Goal: Register for event/course

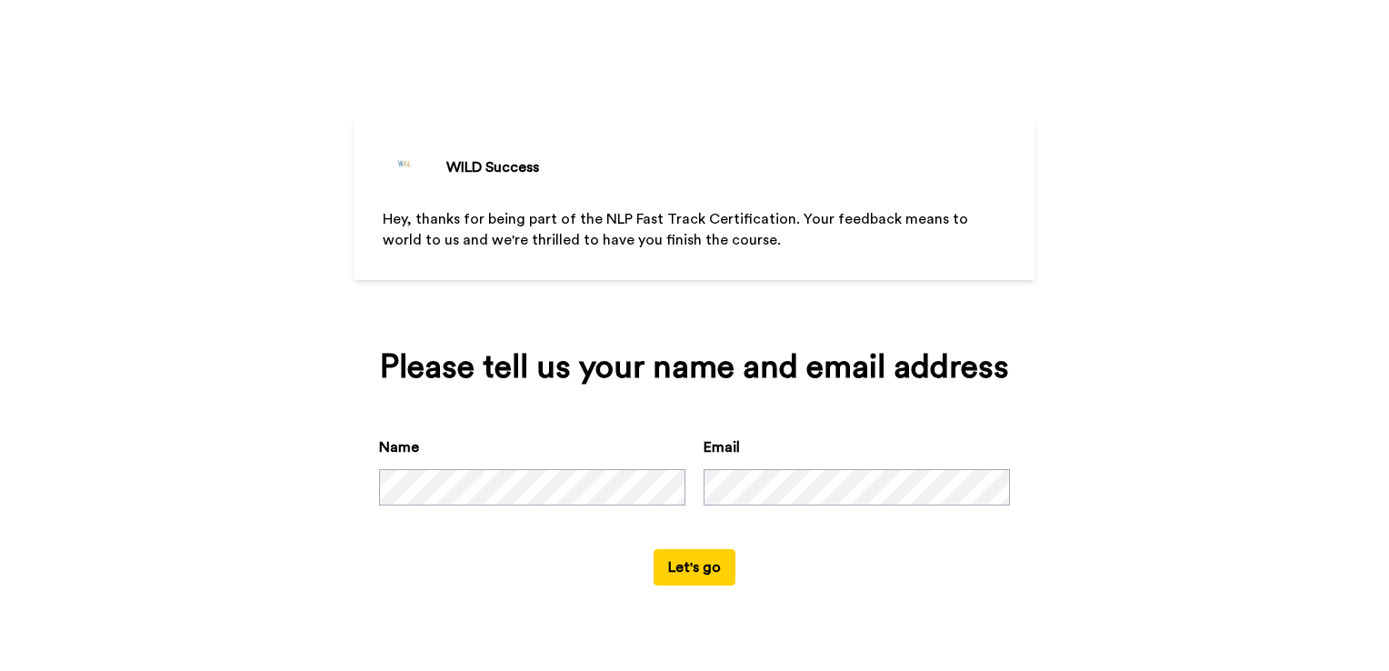
click at [694, 573] on button "Let's go" at bounding box center [695, 567] width 82 height 36
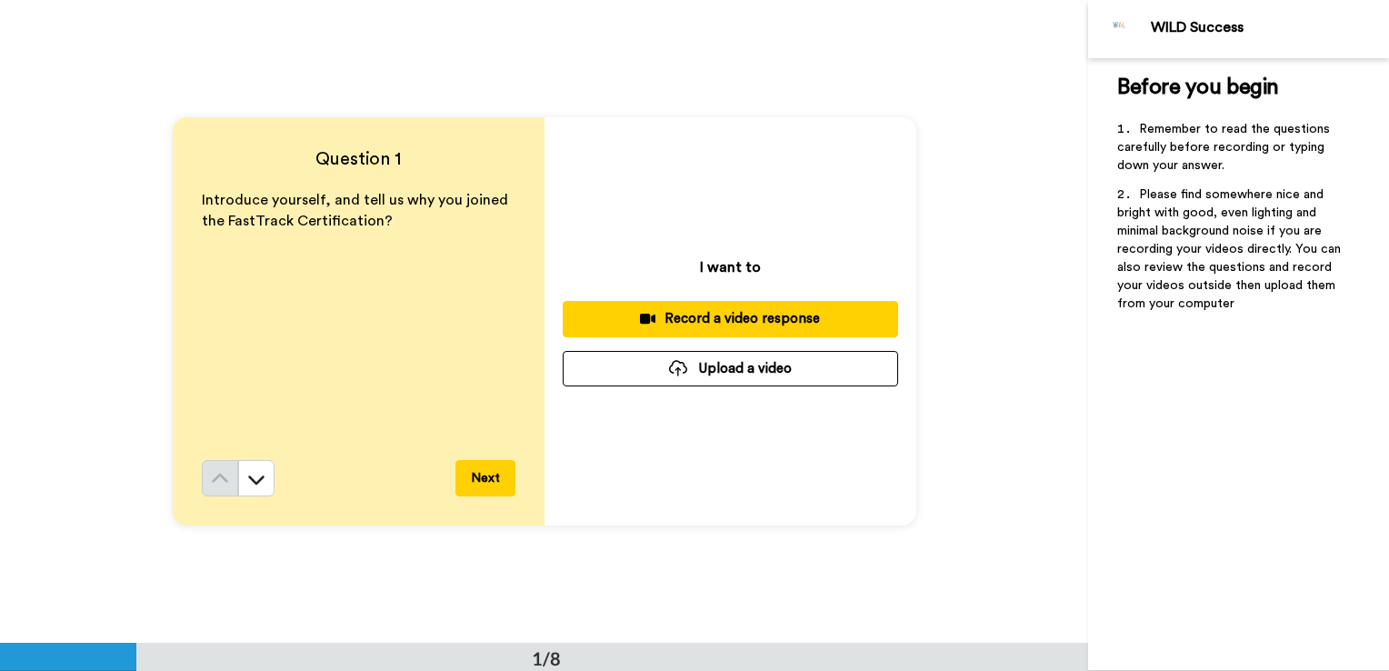
click at [301, 329] on div "Introduce yourself, and tell us why you joined the FastTrack Certification?" at bounding box center [359, 325] width 314 height 270
click at [236, 415] on div "Introduce yourself, and tell us why you joined the FastTrack Certification?" at bounding box center [359, 325] width 314 height 270
click at [240, 480] on button at bounding box center [256, 478] width 36 height 36
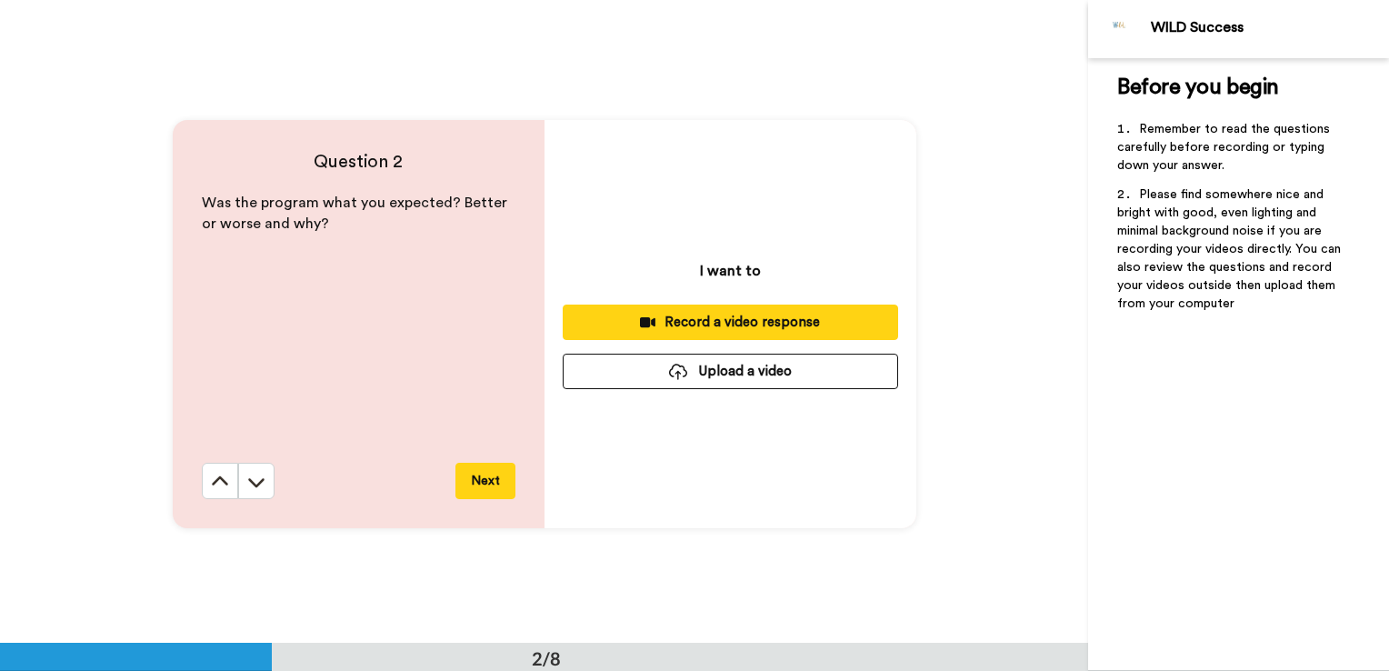
scroll to position [644, 0]
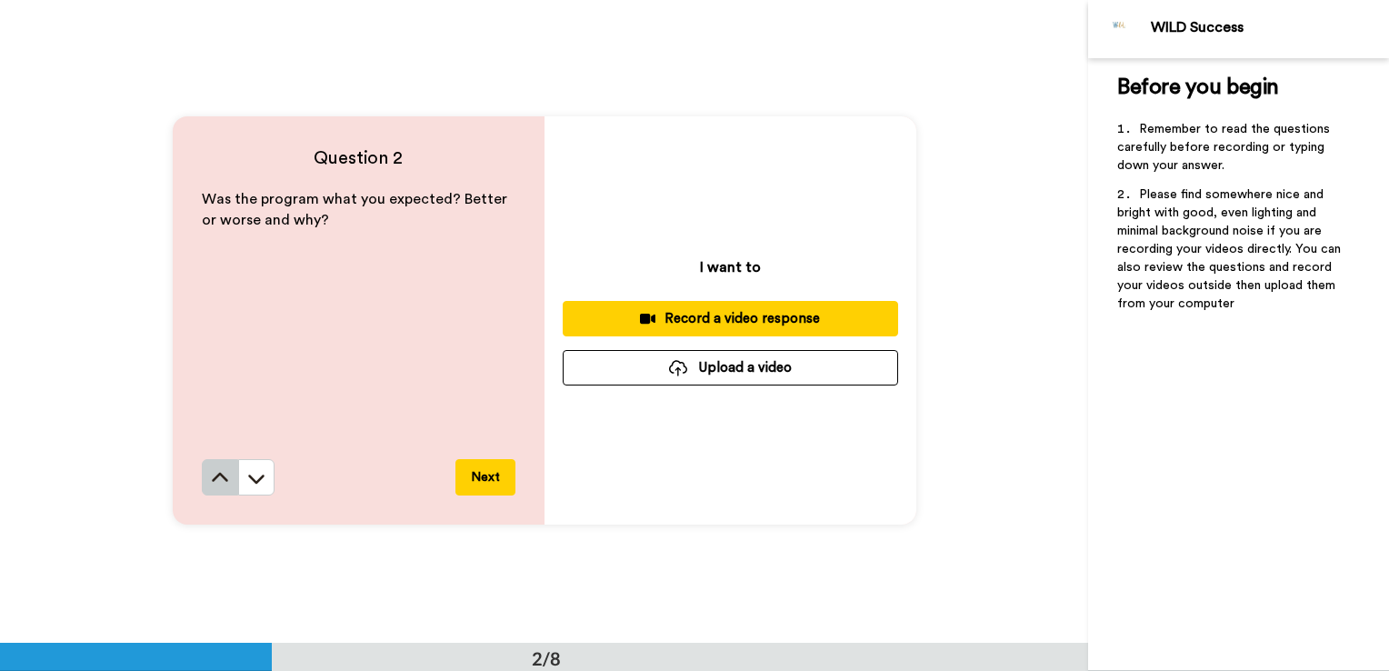
click at [211, 480] on icon at bounding box center [220, 478] width 18 height 18
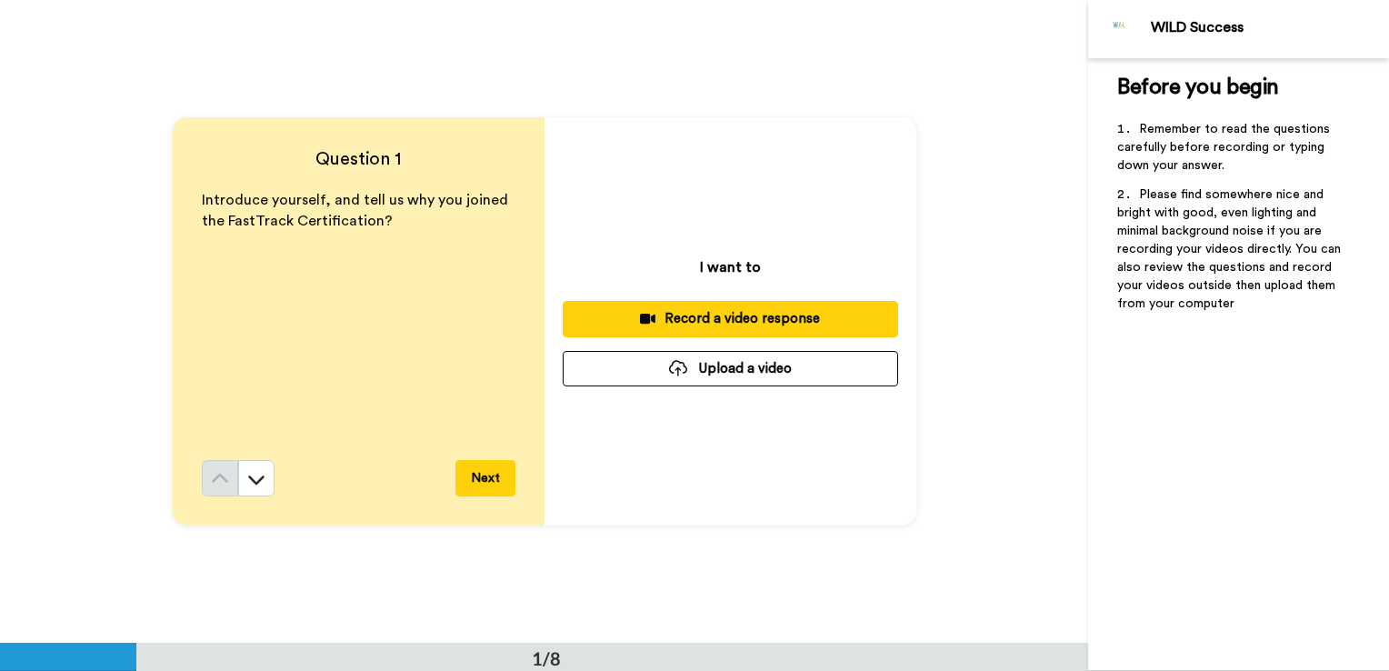
scroll to position [0, 0]
click at [289, 323] on div "Introduce yourself, and tell us why you joined the FastTrack Certification?" at bounding box center [359, 325] width 314 height 270
click at [810, 145] on div "I want to Record a video response Upload a video" at bounding box center [731, 321] width 372 height 408
click at [466, 481] on button "Next" at bounding box center [486, 478] width 60 height 36
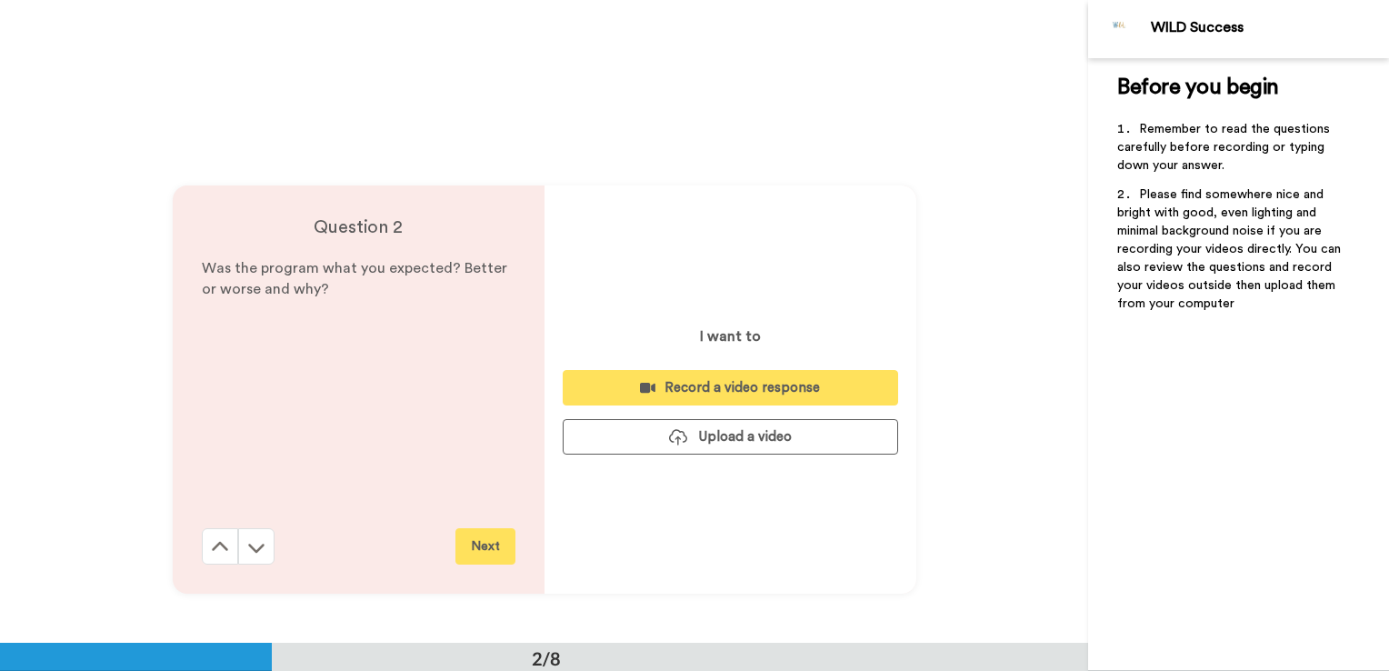
scroll to position [644, 0]
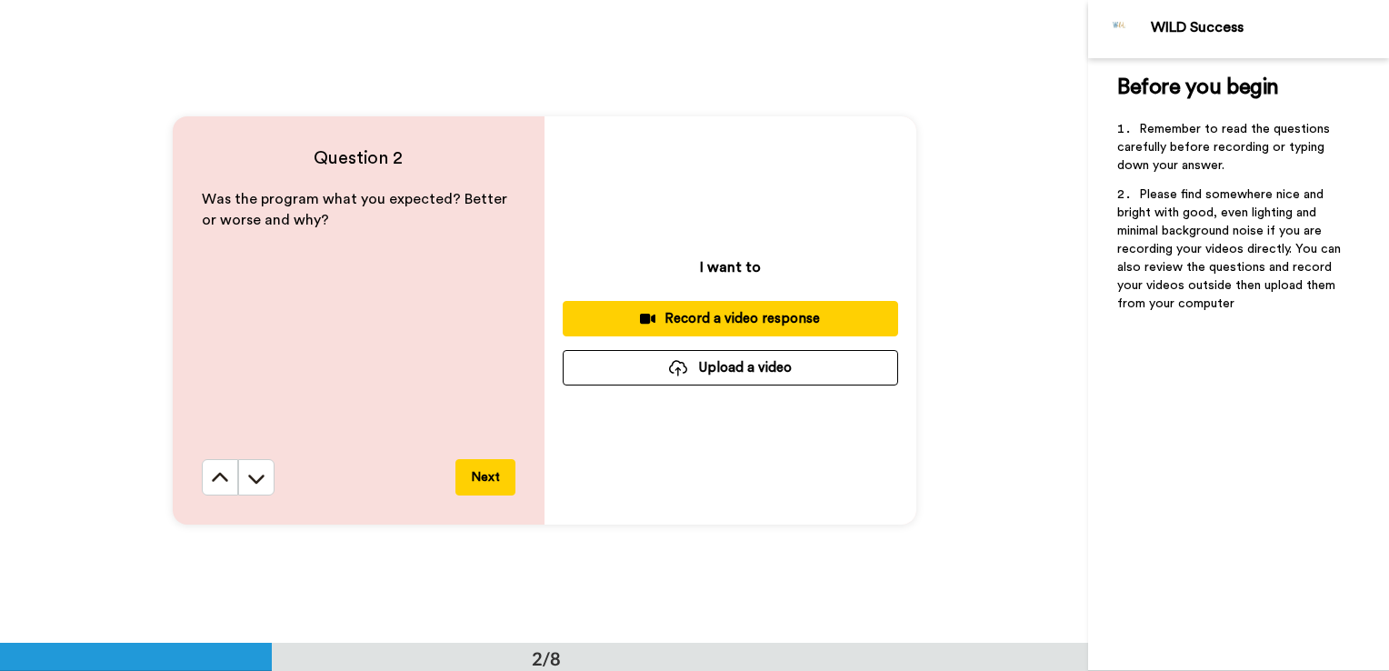
click at [480, 477] on button "Next" at bounding box center [486, 477] width 60 height 36
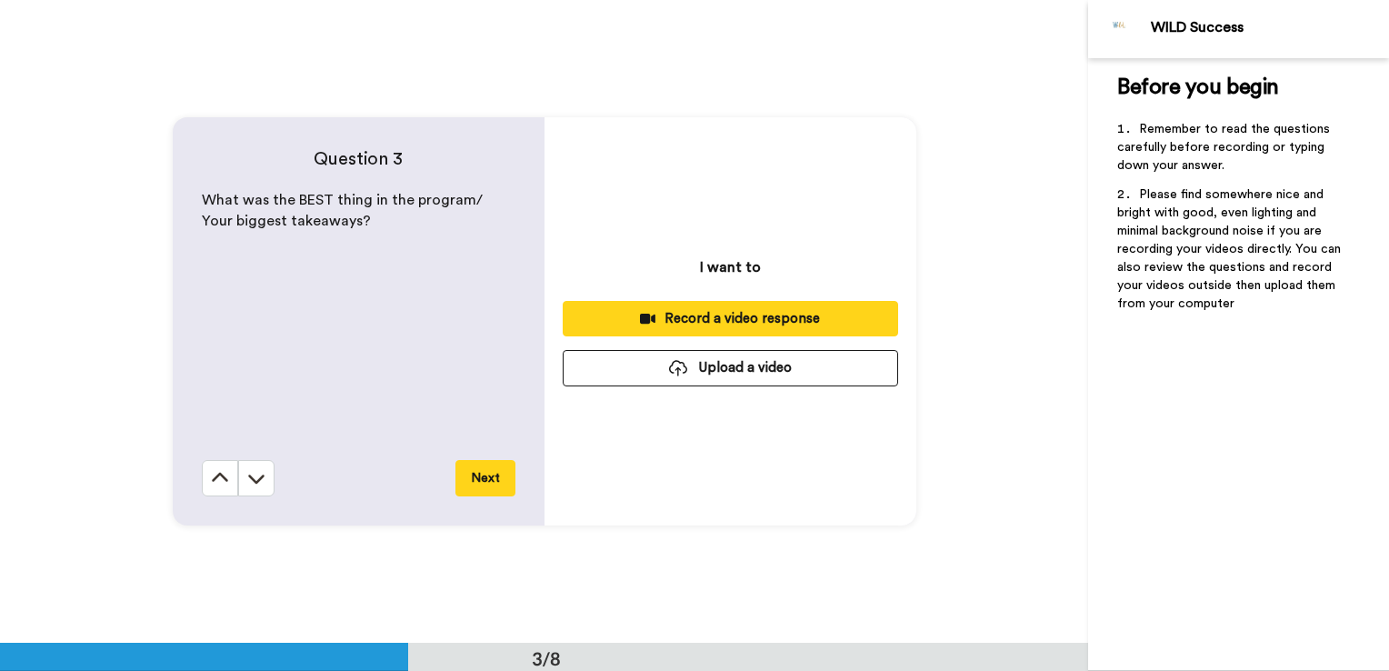
scroll to position [1288, 0]
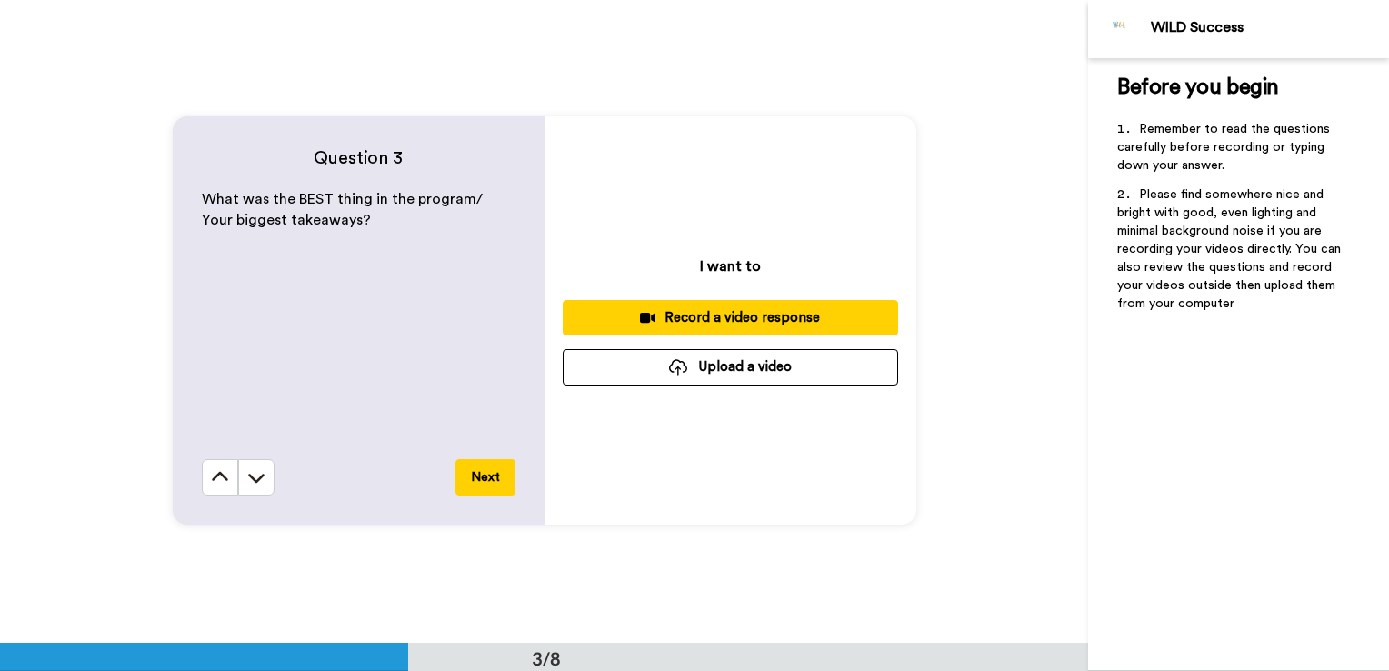
click at [472, 483] on button "Next" at bounding box center [486, 477] width 60 height 36
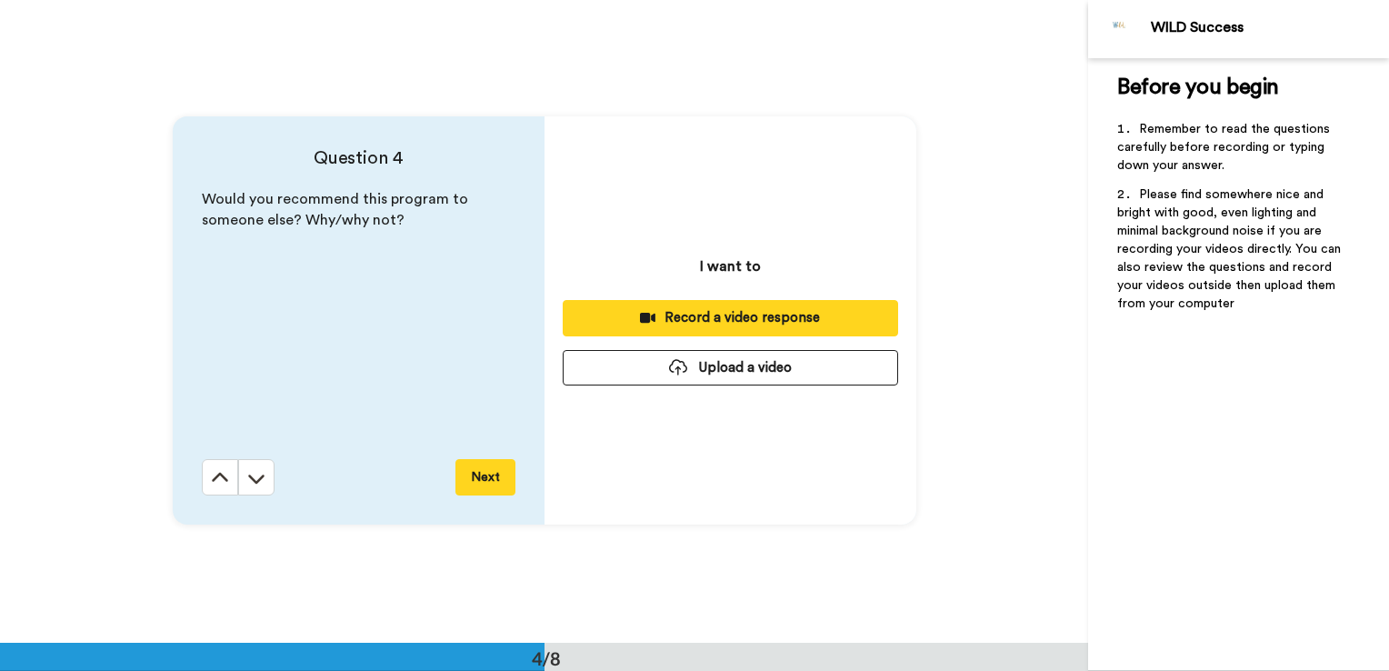
scroll to position [1931, 0]
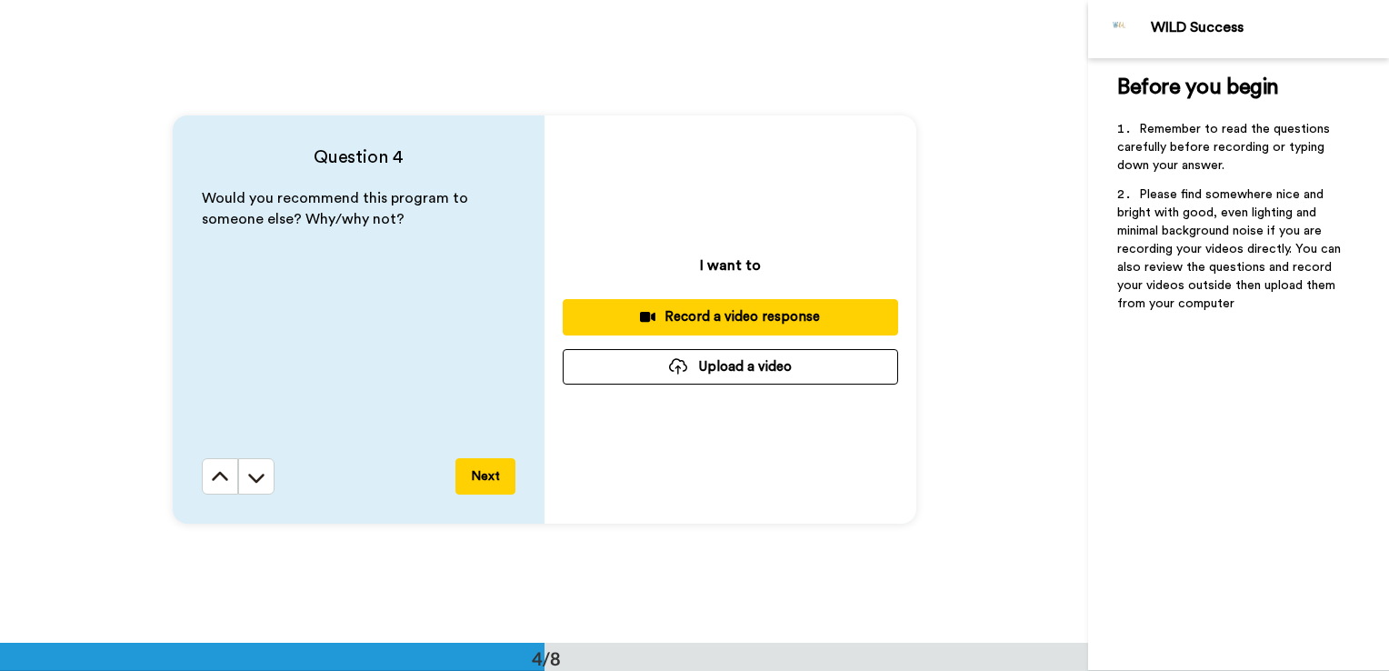
click at [476, 483] on button "Next" at bounding box center [486, 476] width 60 height 36
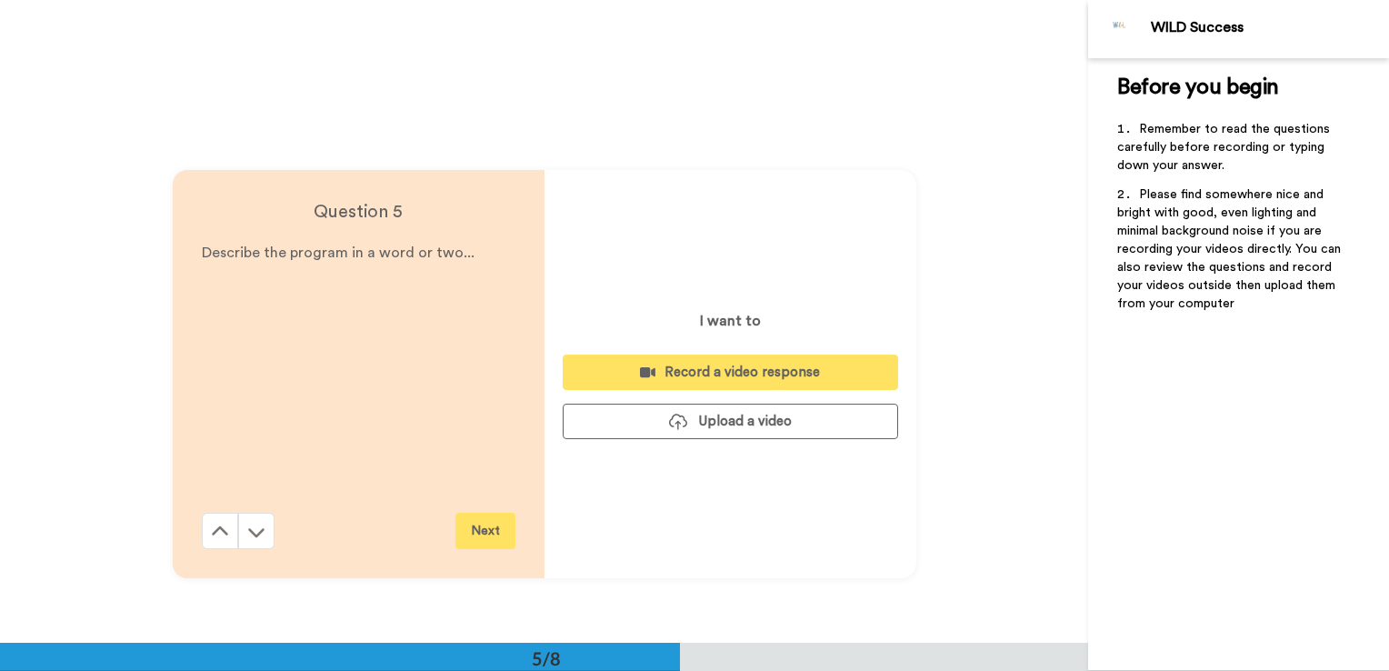
scroll to position [2574, 0]
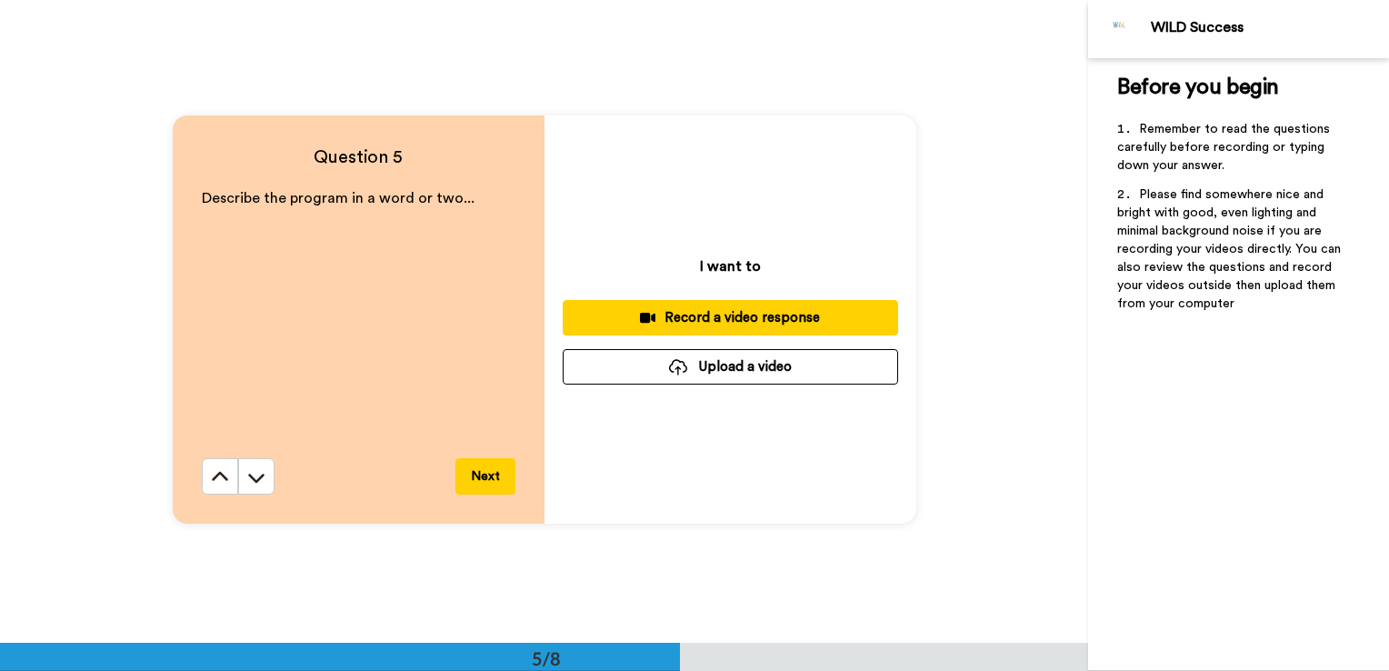
click at [476, 483] on button "Next" at bounding box center [486, 476] width 60 height 36
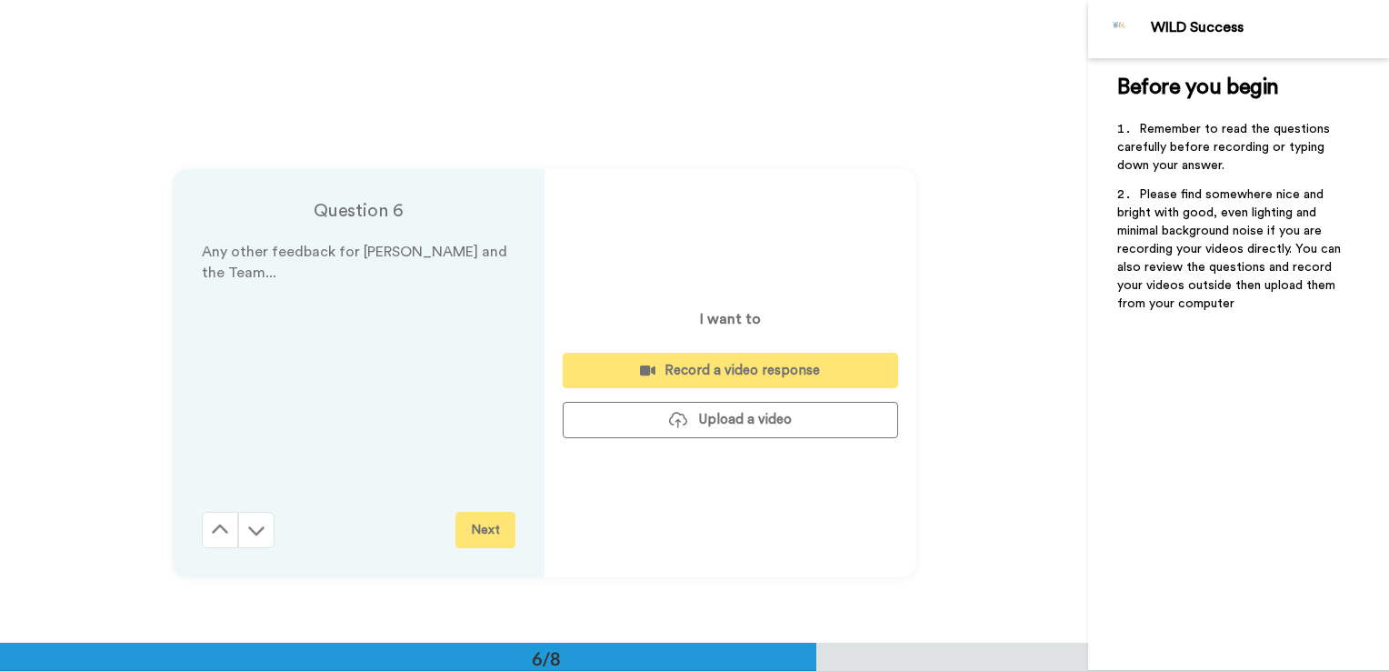
scroll to position [3218, 0]
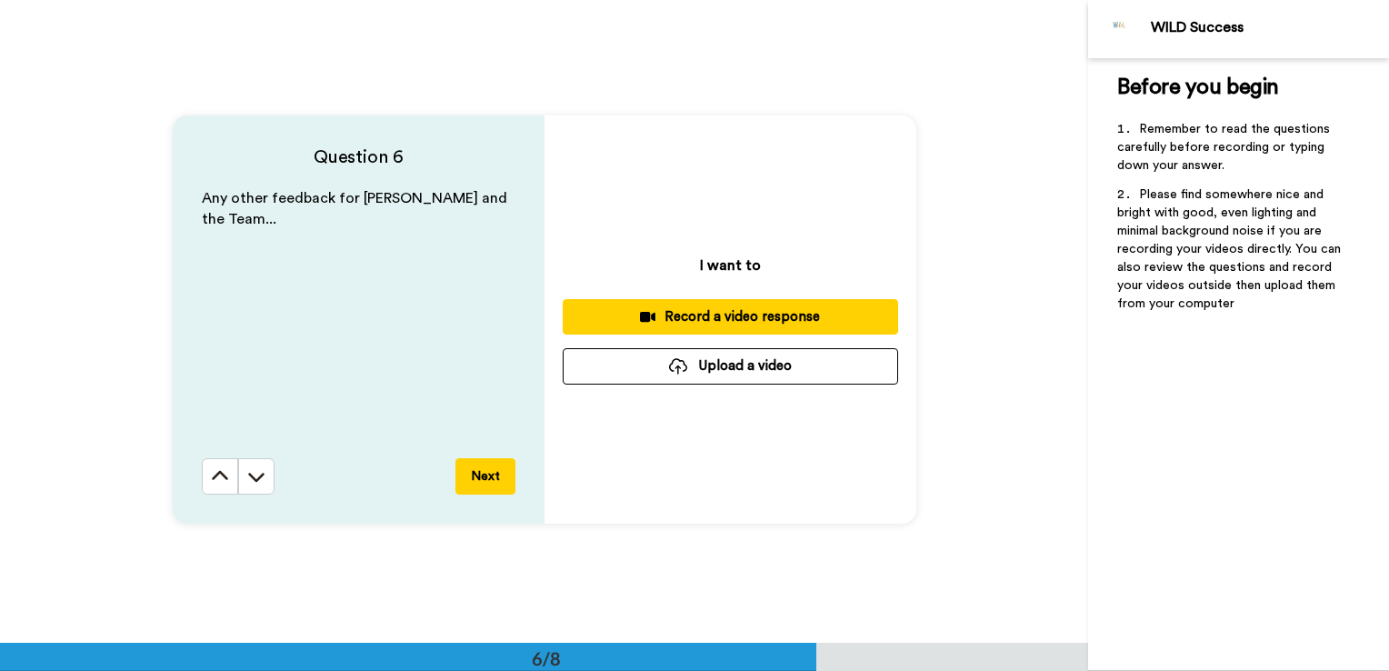
click at [476, 483] on button "Next" at bounding box center [486, 476] width 60 height 36
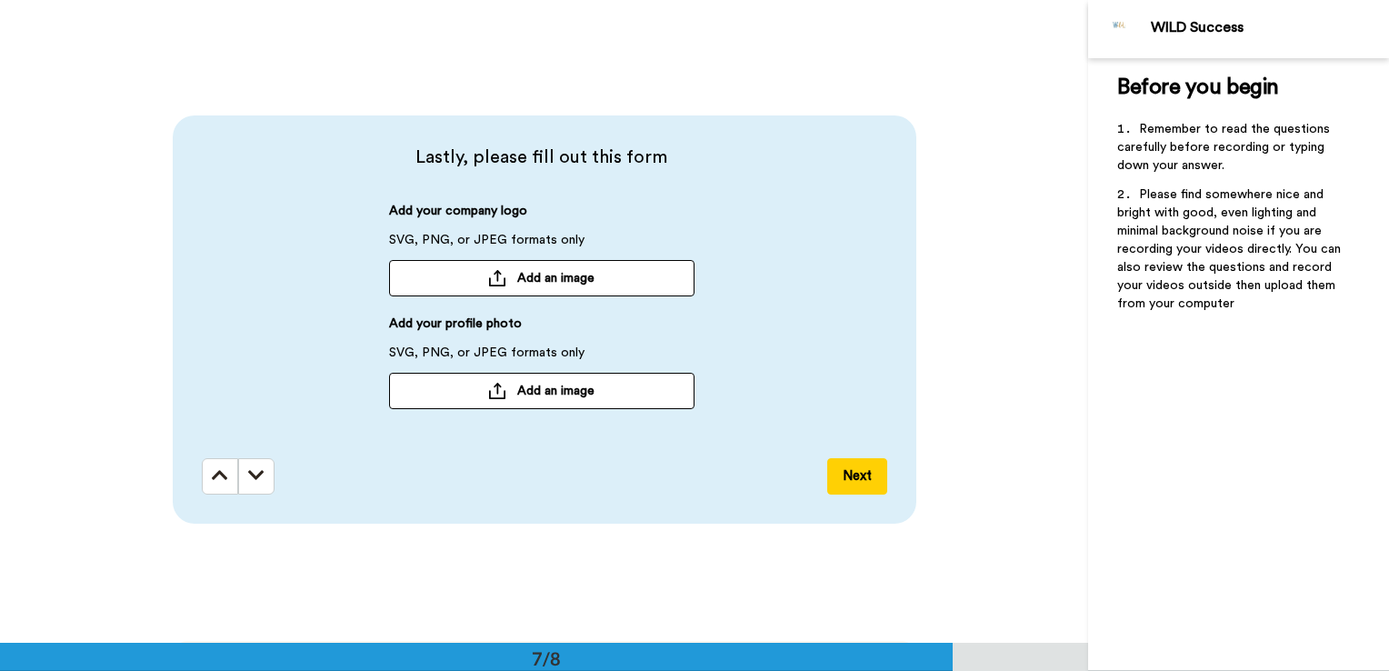
scroll to position [3862, 0]
click at [219, 471] on icon at bounding box center [220, 475] width 16 height 18
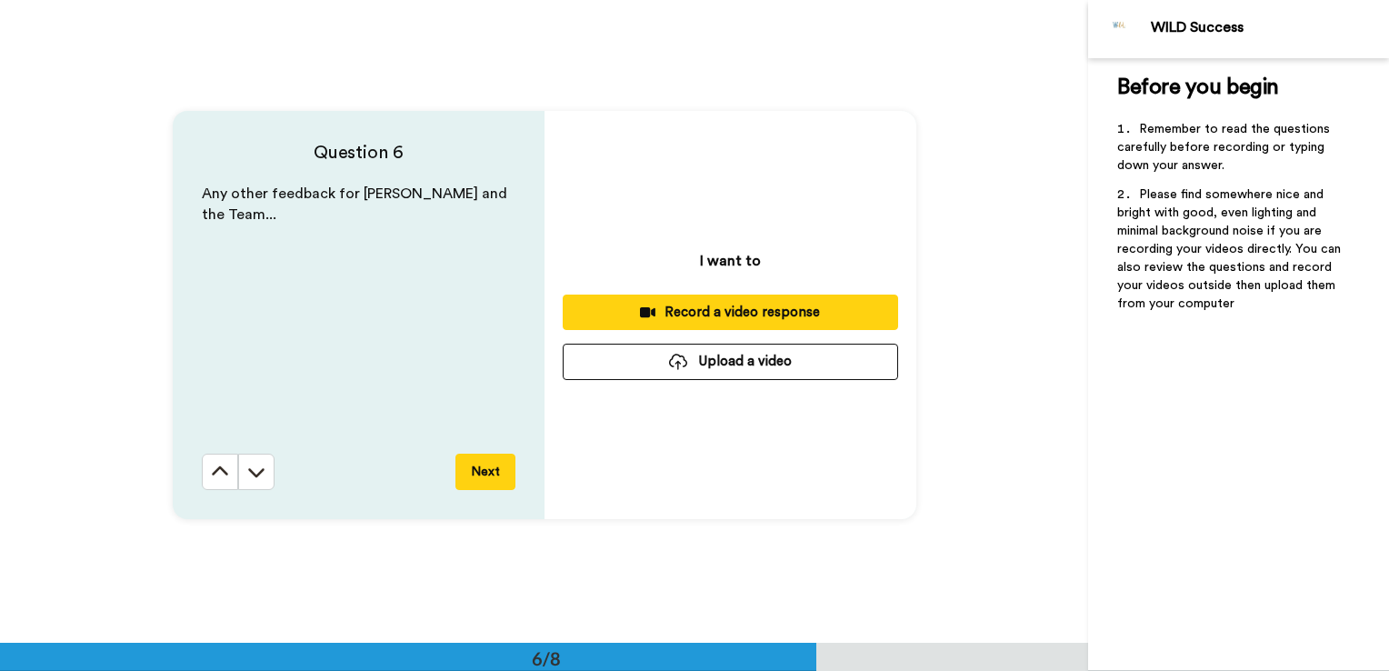
scroll to position [3218, 0]
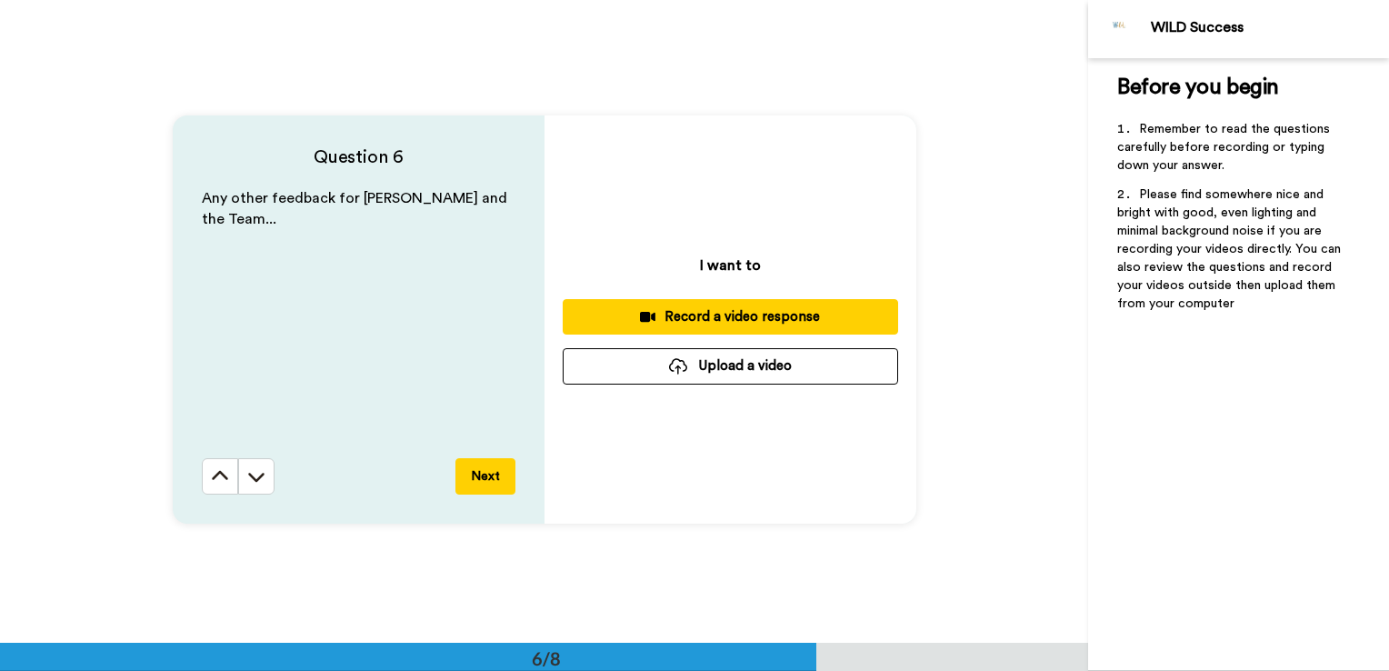
click at [219, 471] on icon at bounding box center [220, 476] width 18 height 18
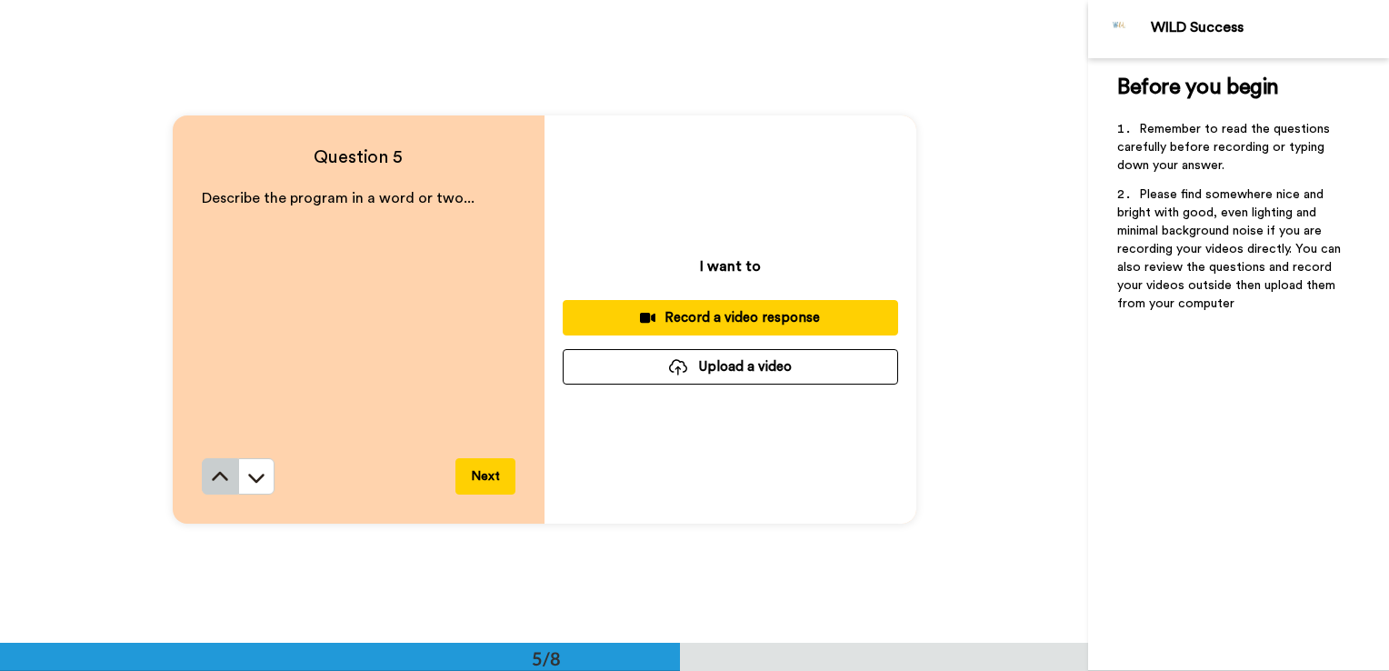
click at [220, 476] on icon at bounding box center [220, 477] width 18 height 18
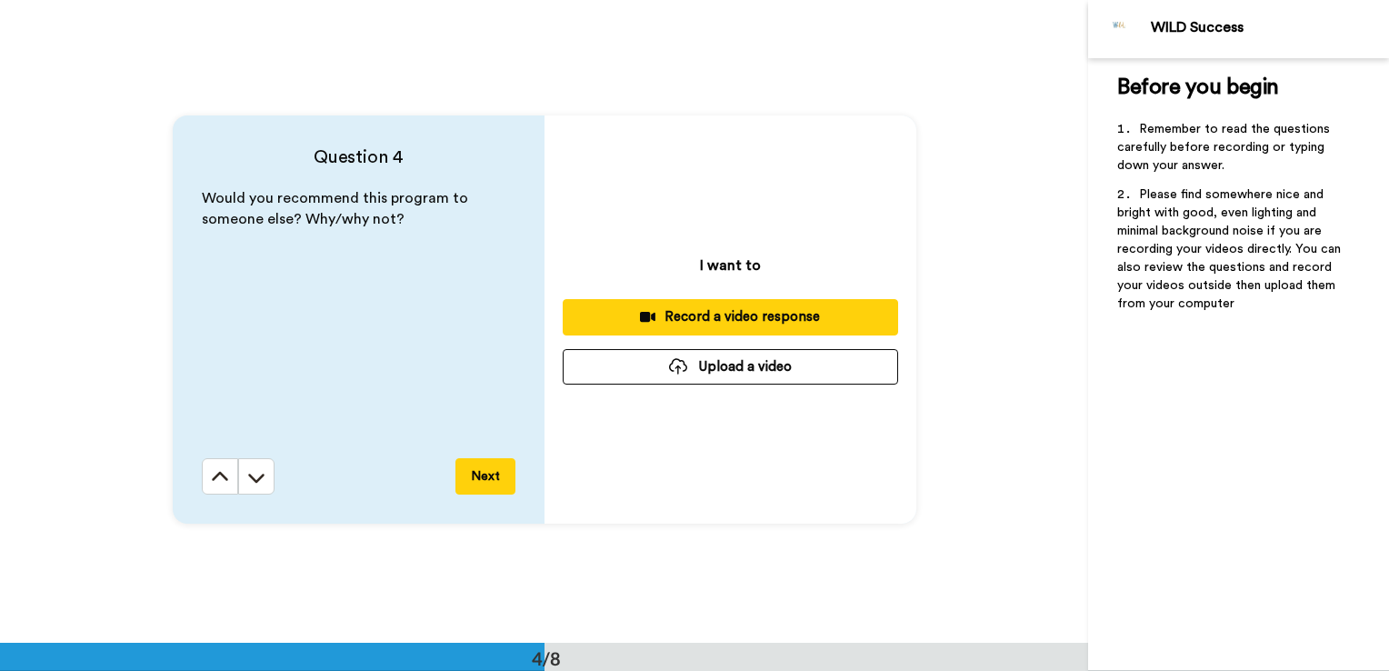
click at [220, 476] on icon at bounding box center [220, 477] width 18 height 18
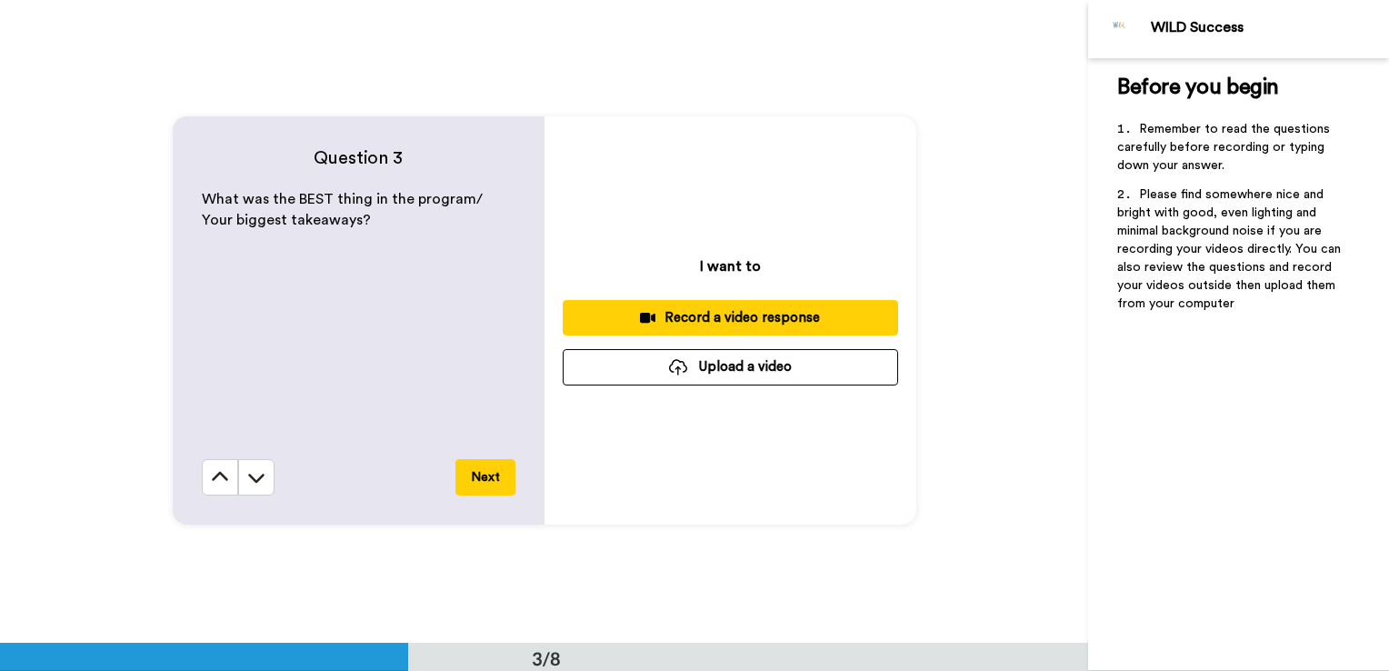
click at [220, 476] on icon at bounding box center [220, 477] width 18 height 18
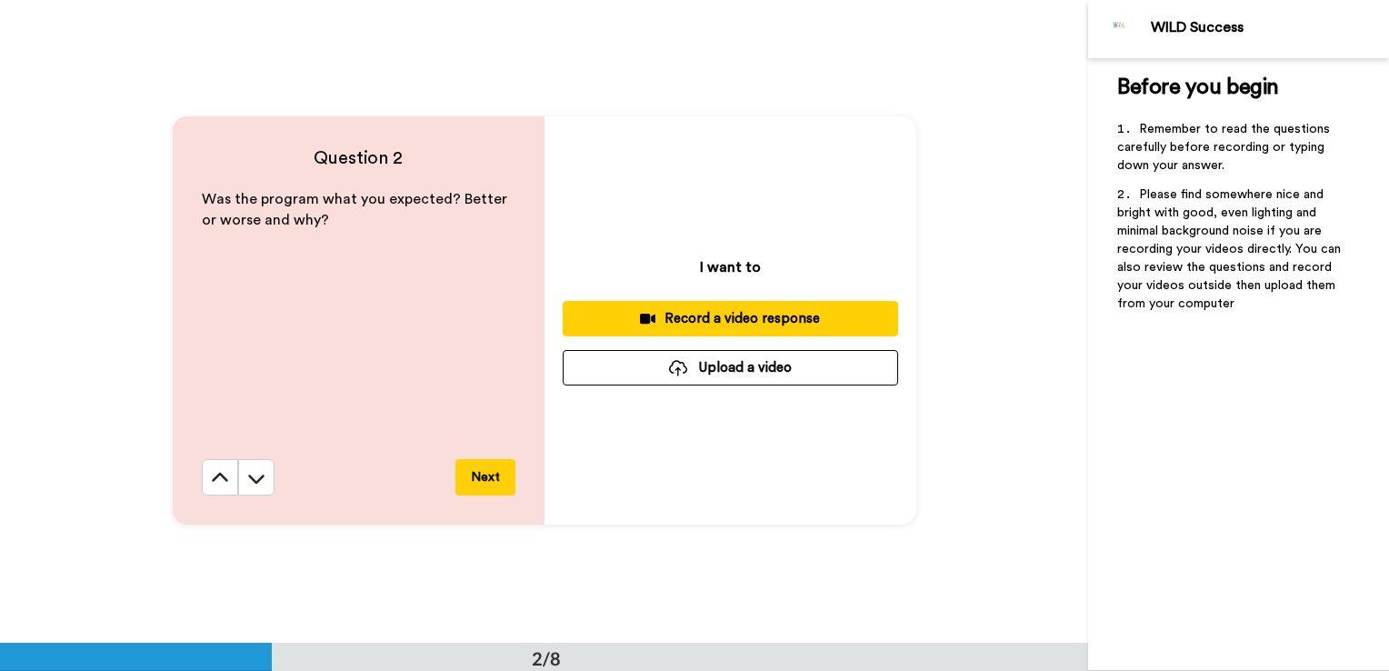
click at [220, 477] on icon at bounding box center [220, 478] width 18 height 18
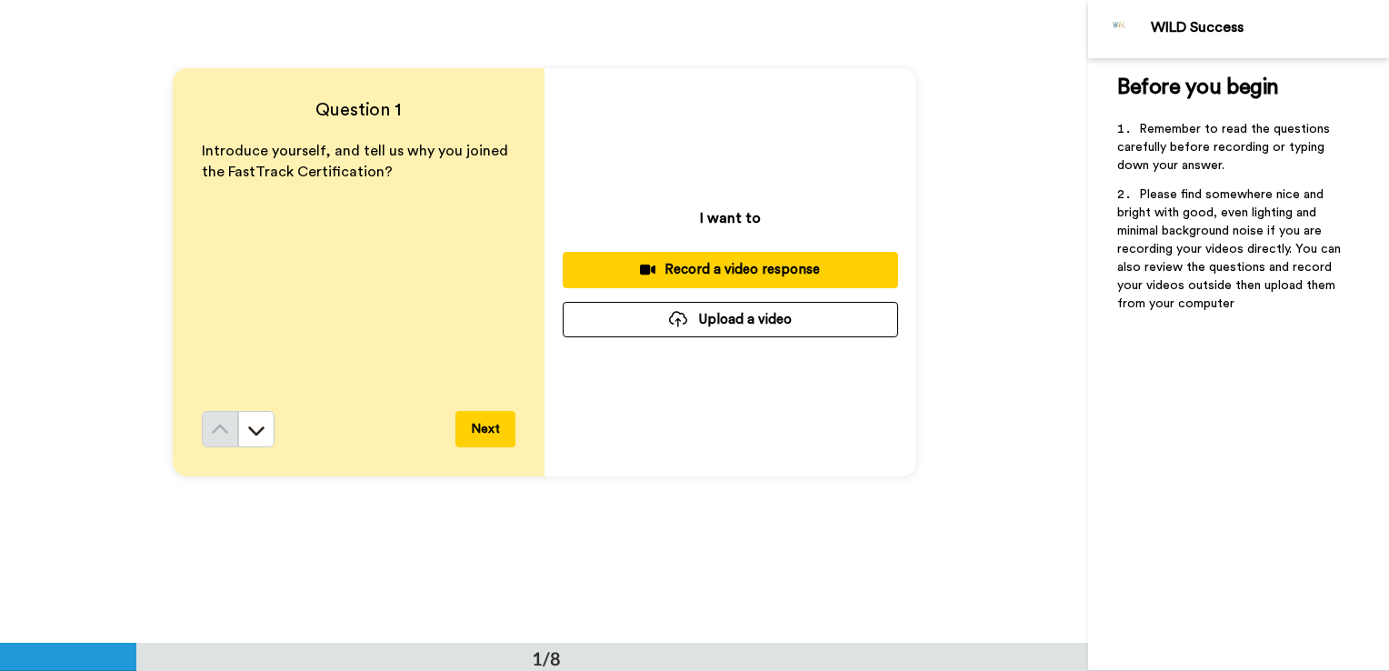
scroll to position [0, 0]
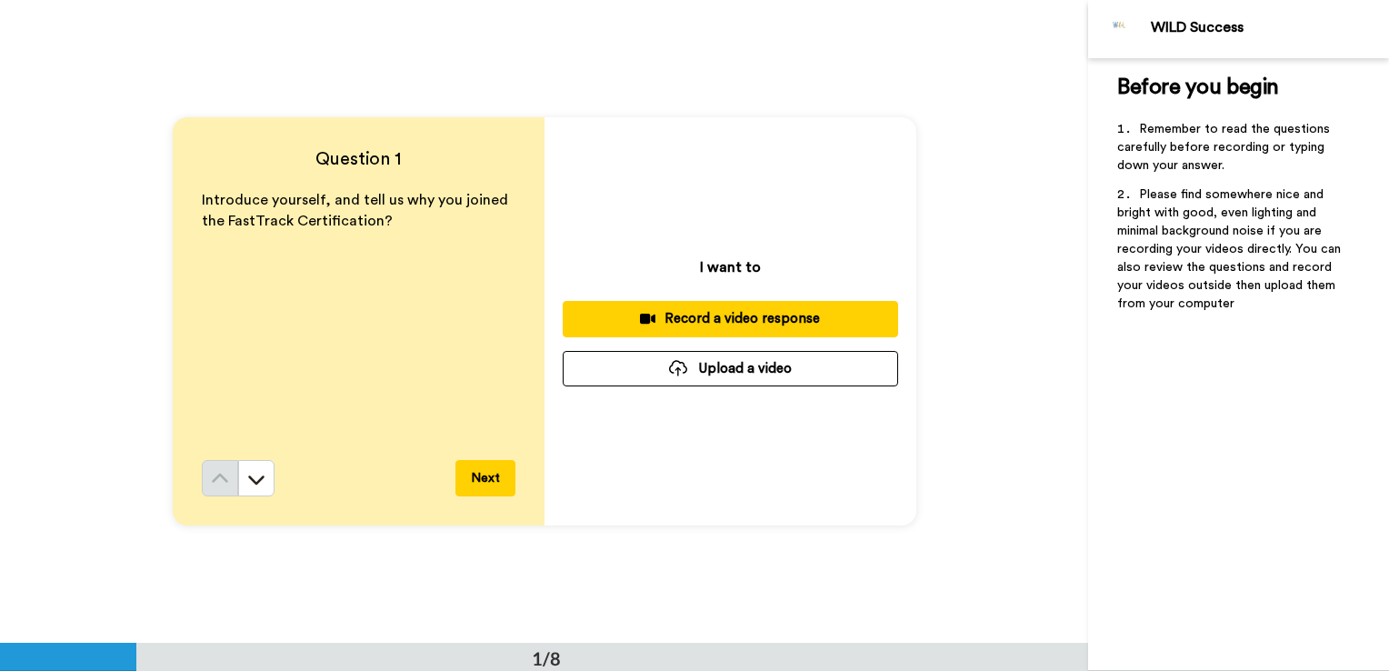
click at [750, 318] on div "Record a video response" at bounding box center [730, 318] width 306 height 19
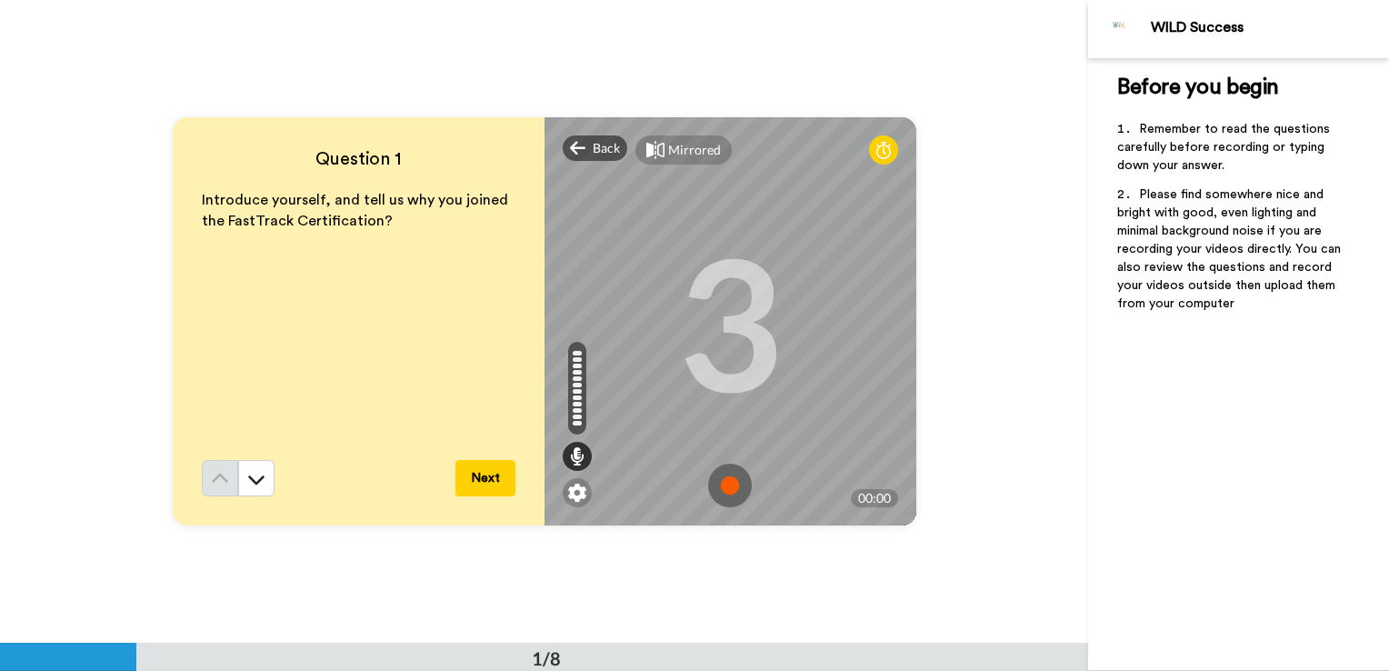
click at [491, 483] on button "Next" at bounding box center [486, 478] width 60 height 36
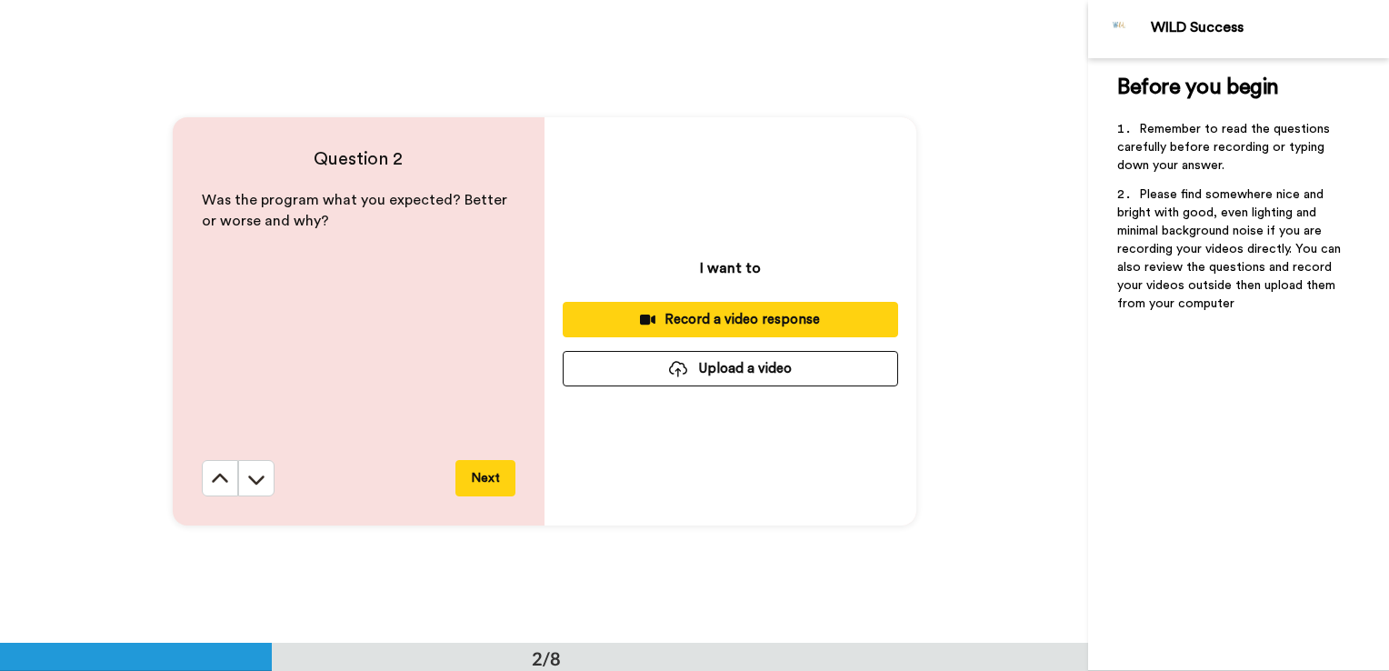
scroll to position [644, 0]
click at [729, 316] on div "Record a video response" at bounding box center [730, 318] width 306 height 19
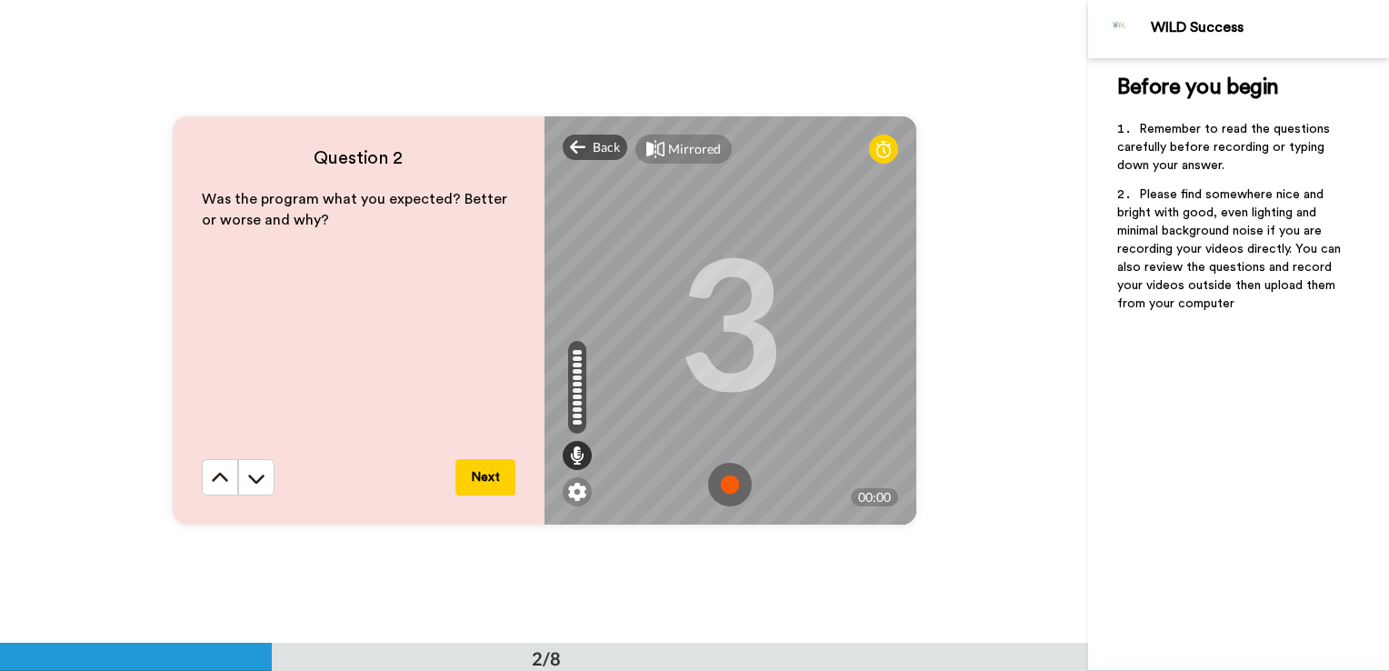
click at [478, 482] on button "Next" at bounding box center [486, 477] width 60 height 36
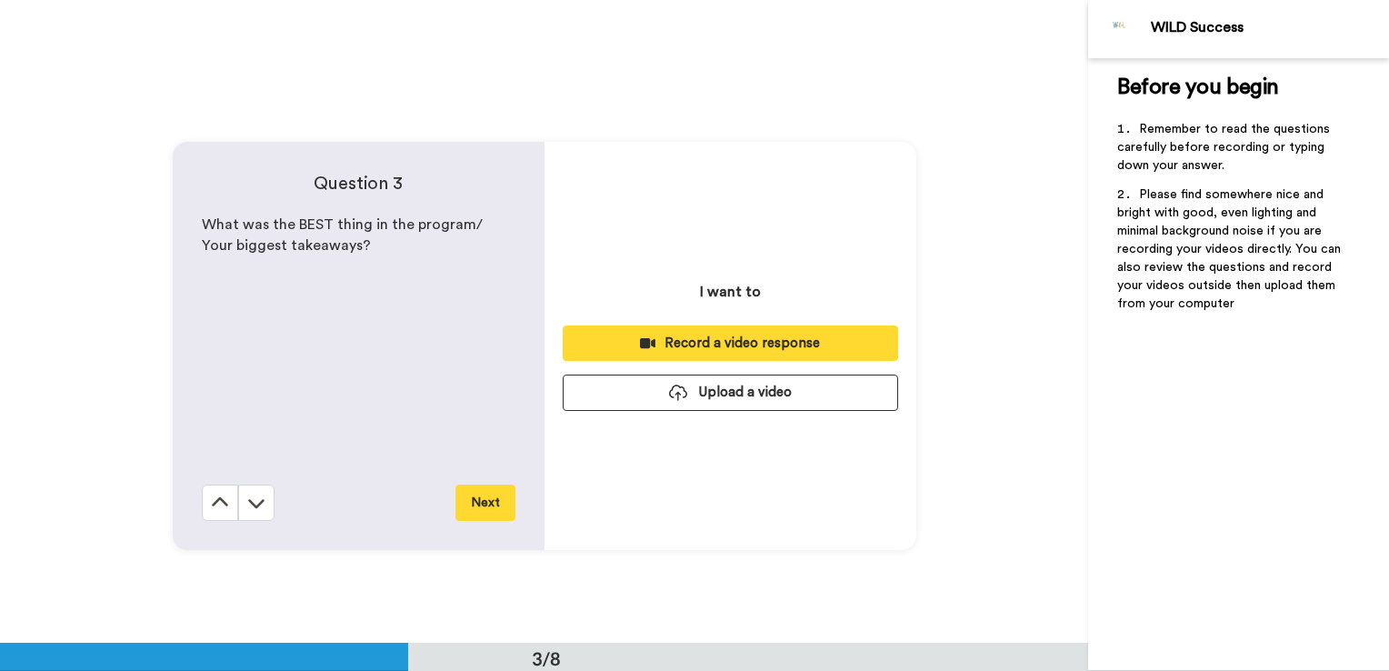
scroll to position [1288, 0]
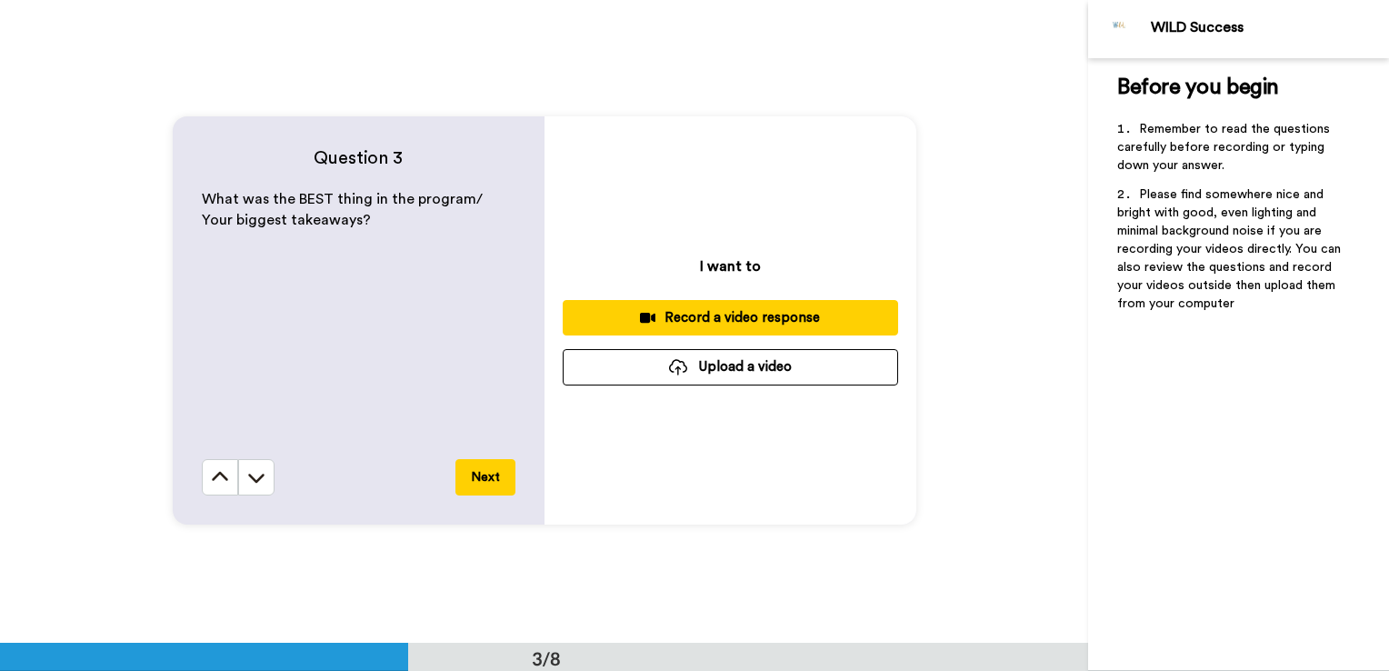
click at [727, 323] on div "Record a video response" at bounding box center [730, 317] width 306 height 19
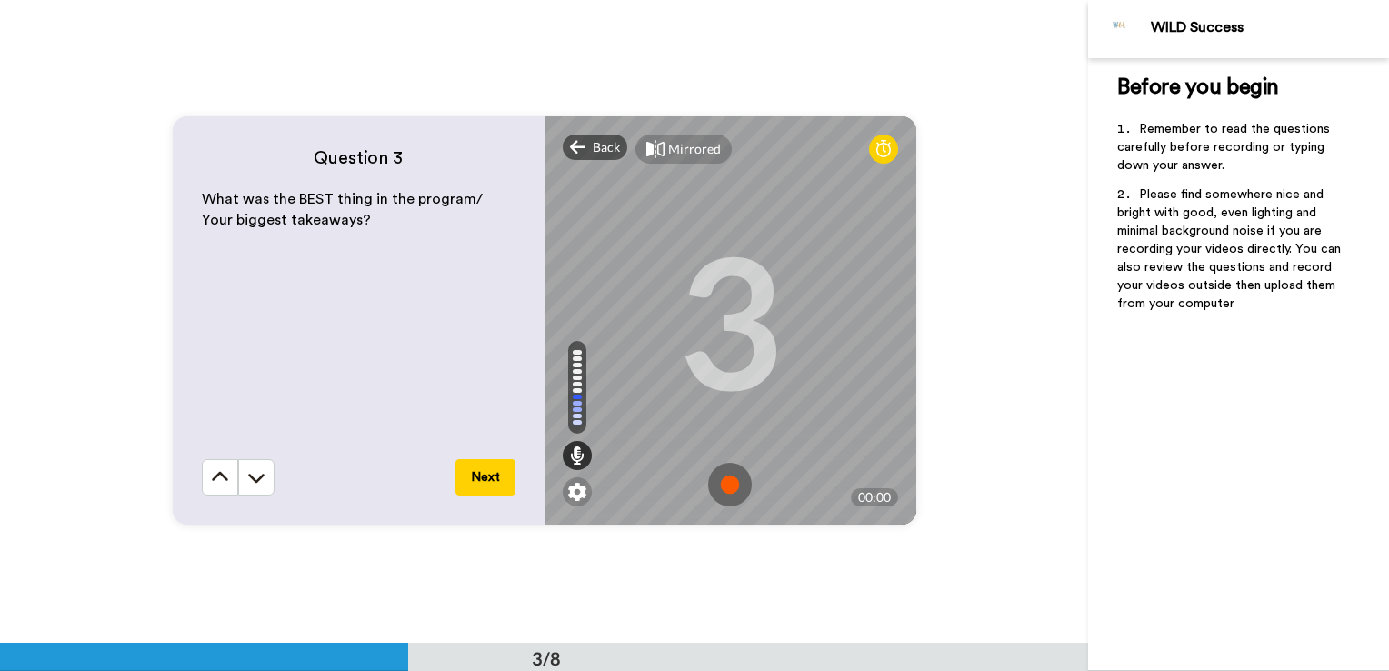
click at [486, 467] on button "Next" at bounding box center [486, 477] width 60 height 36
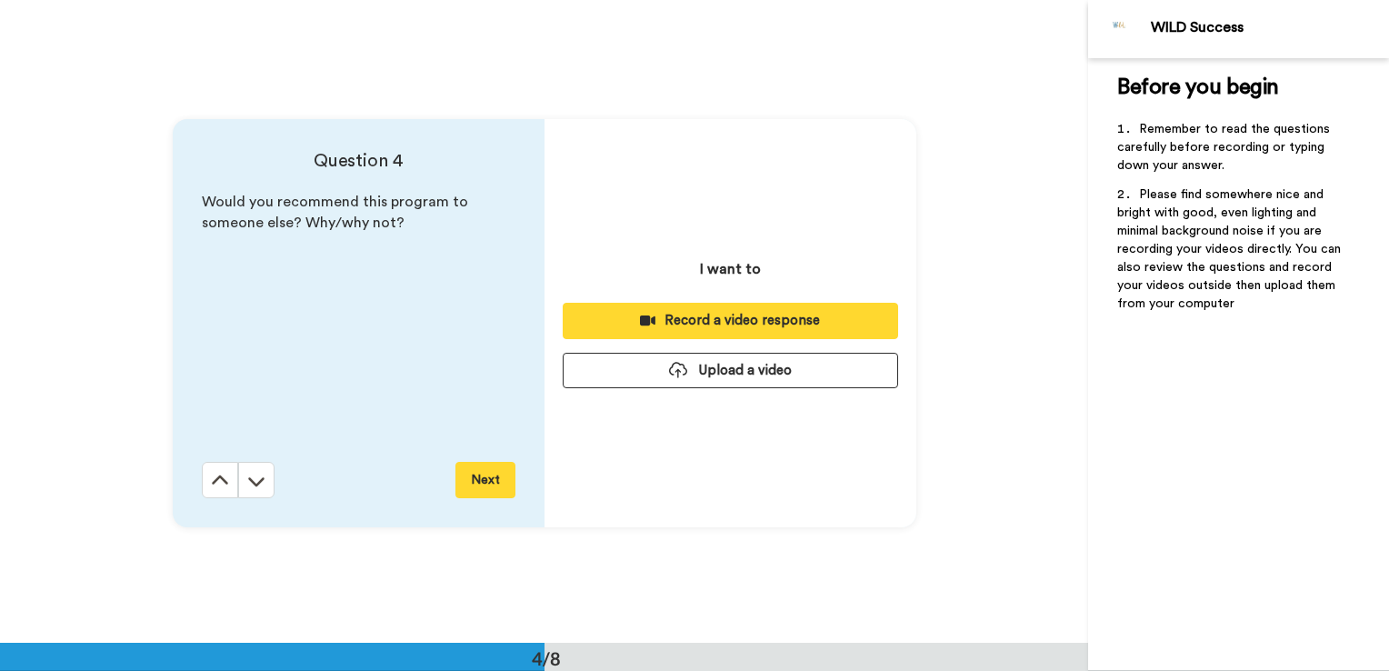
scroll to position [1931, 0]
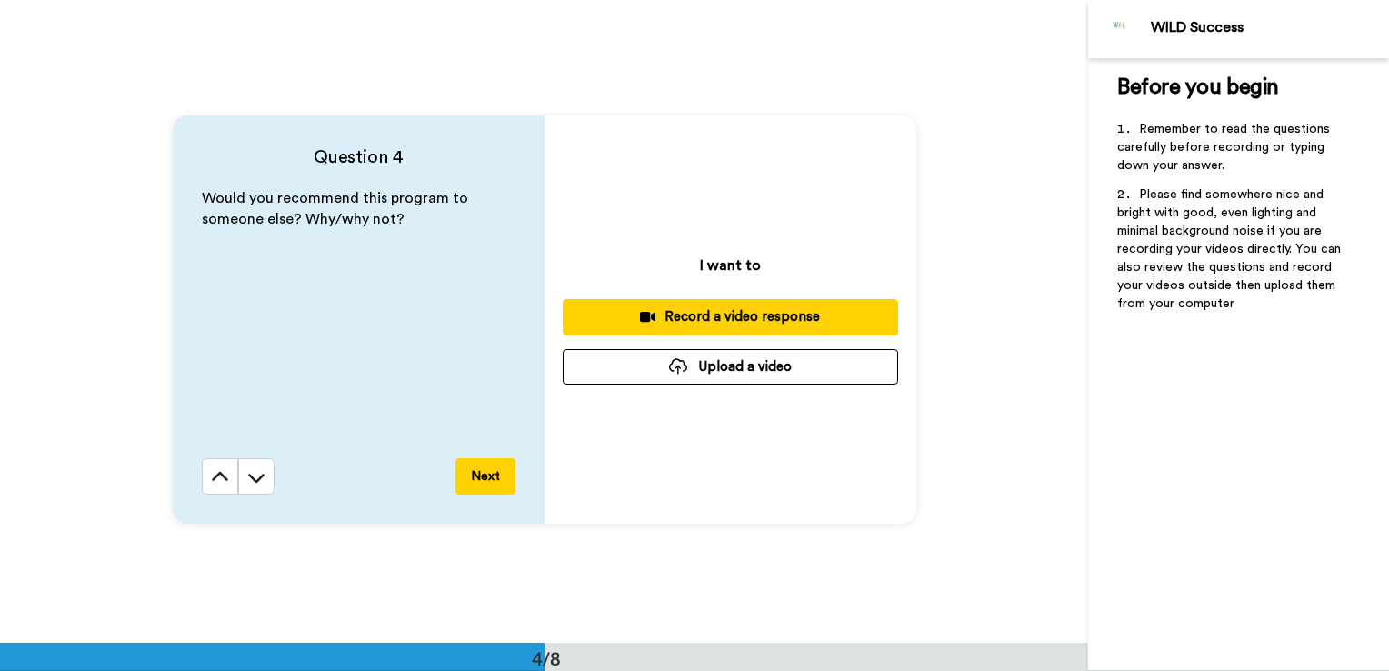
click at [735, 316] on div "Record a video response" at bounding box center [730, 316] width 306 height 19
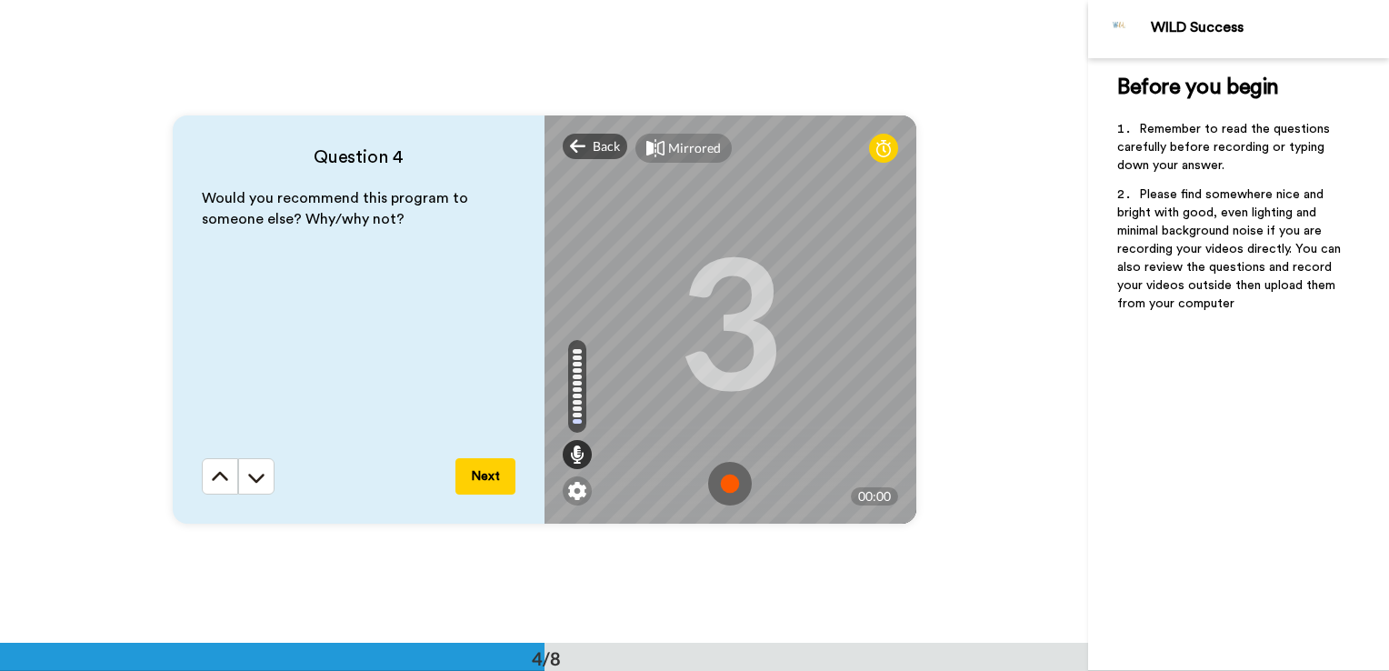
click at [484, 476] on button "Next" at bounding box center [486, 476] width 60 height 36
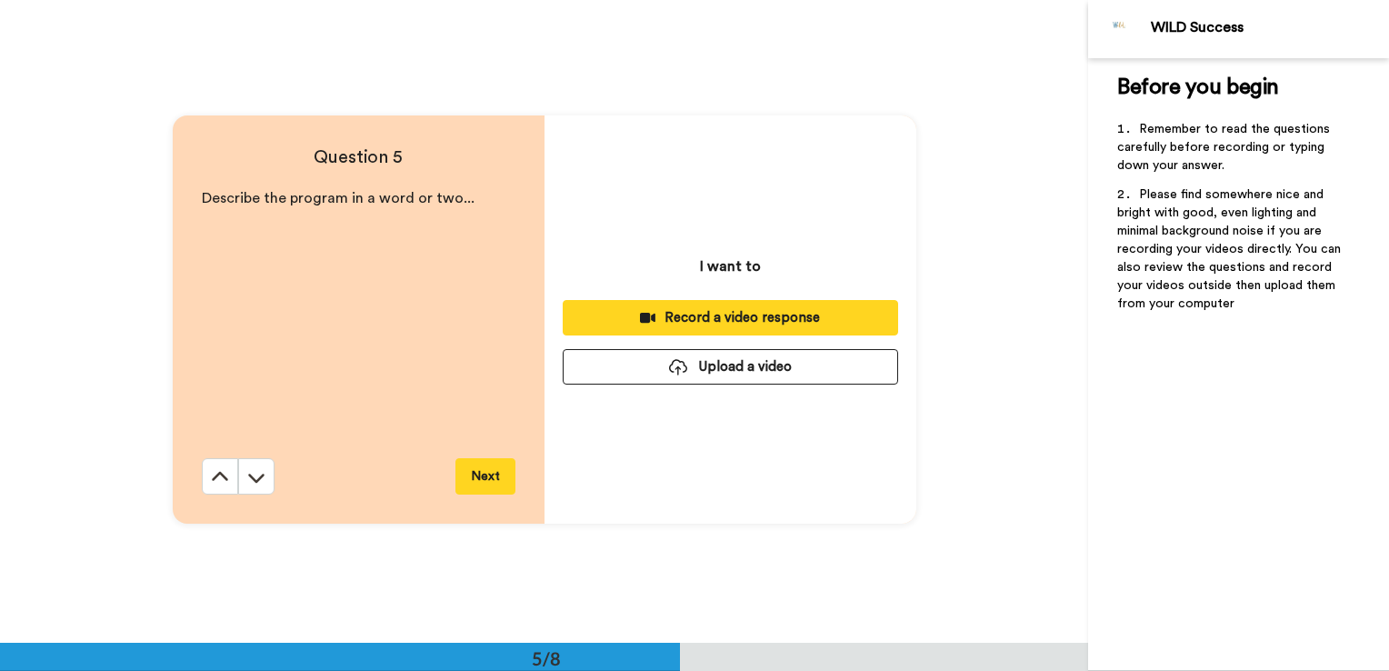
scroll to position [2574, 0]
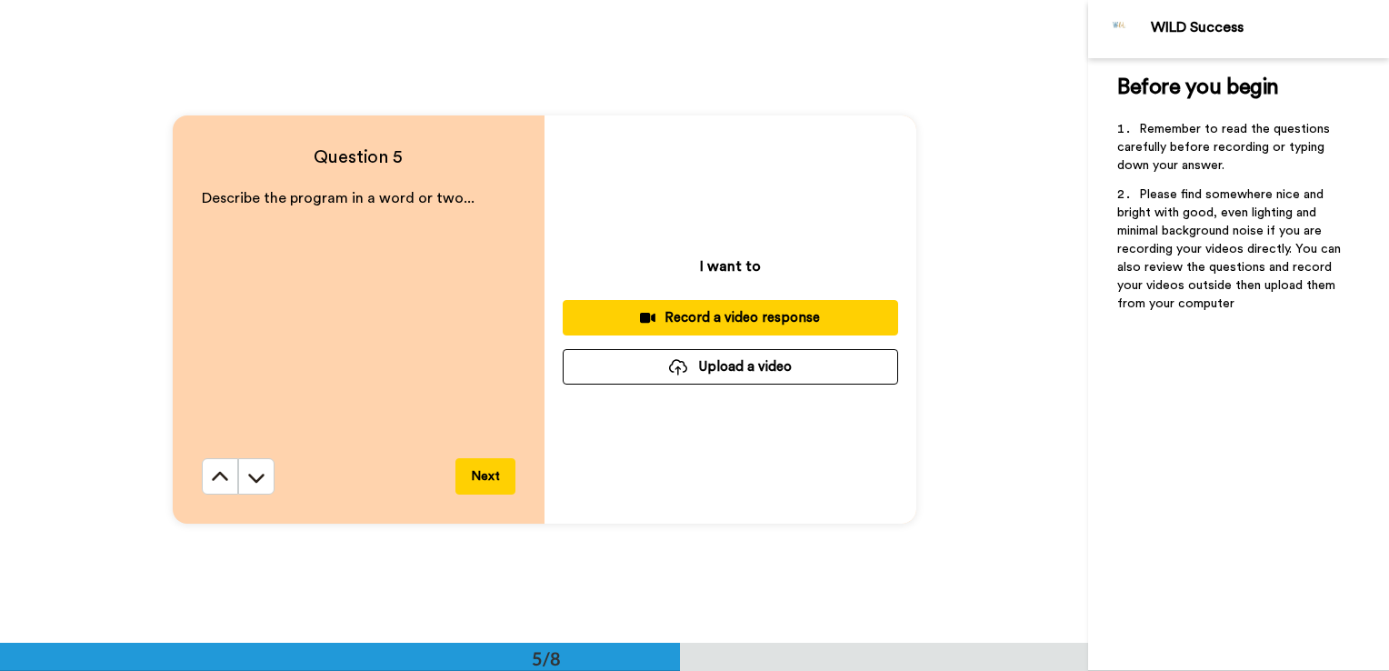
click at [731, 322] on div "Record a video response" at bounding box center [730, 317] width 306 height 19
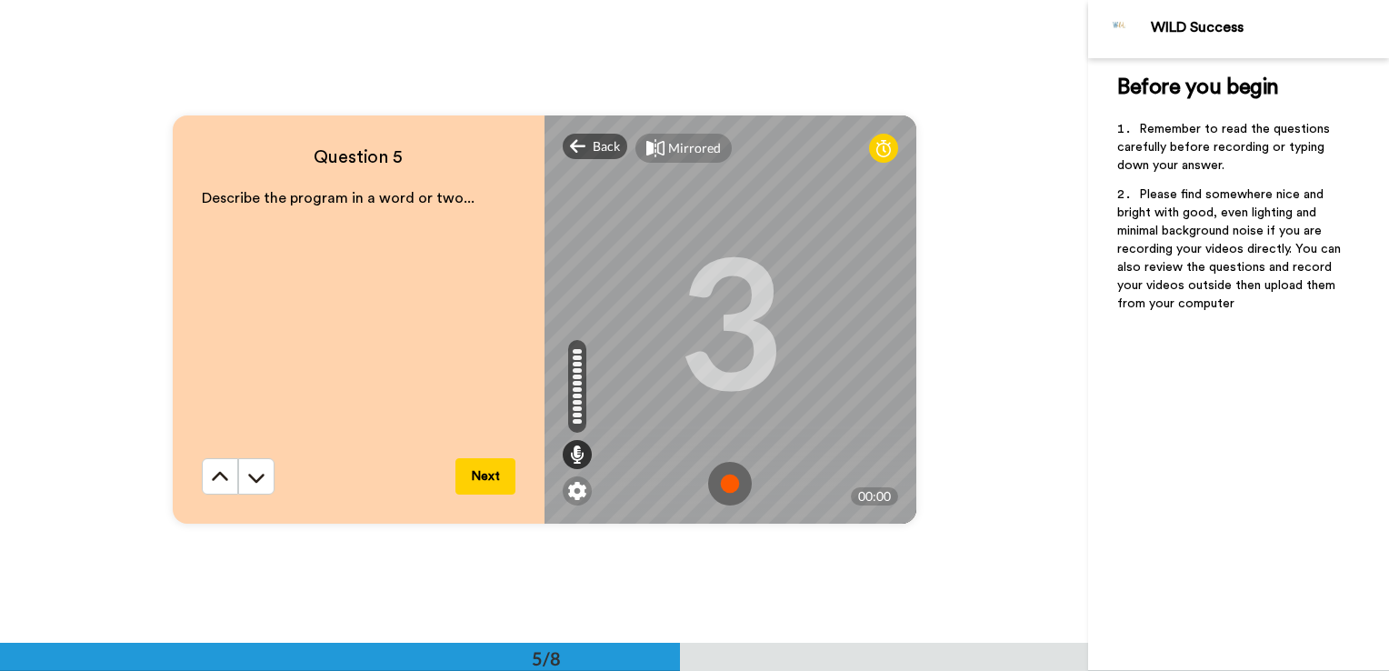
click at [487, 470] on button "Next" at bounding box center [486, 476] width 60 height 36
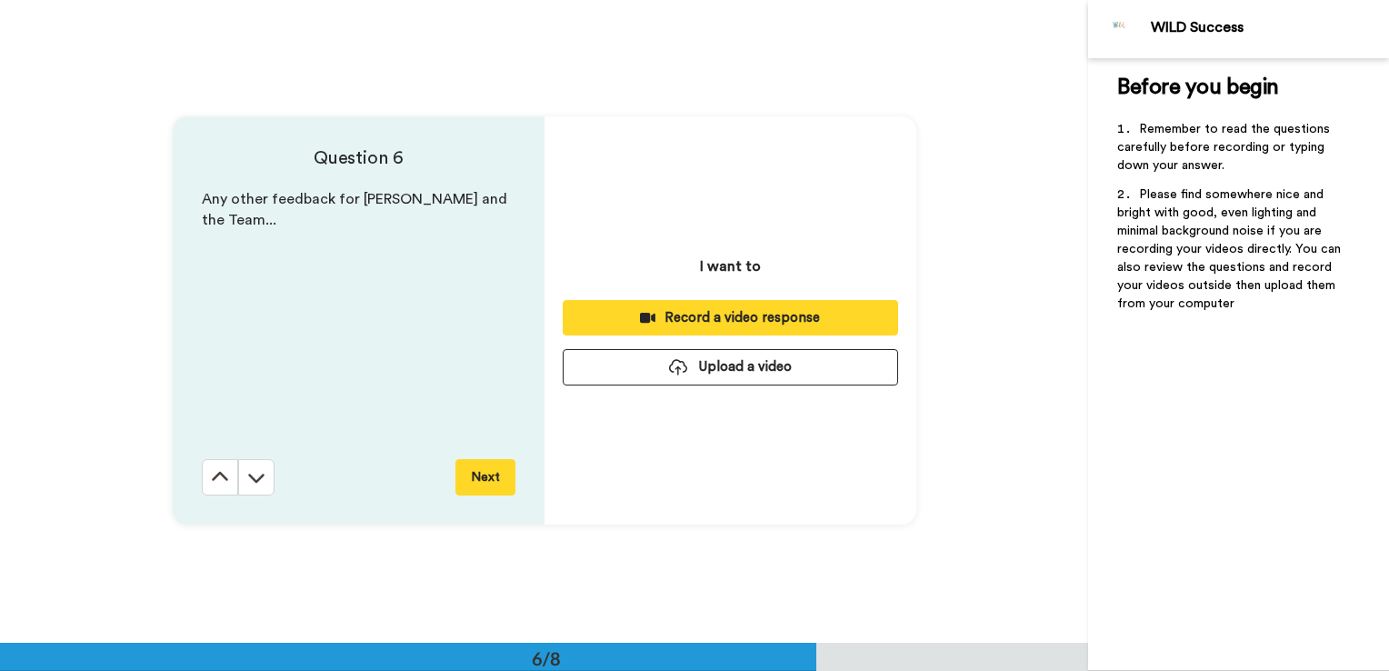
scroll to position [3218, 0]
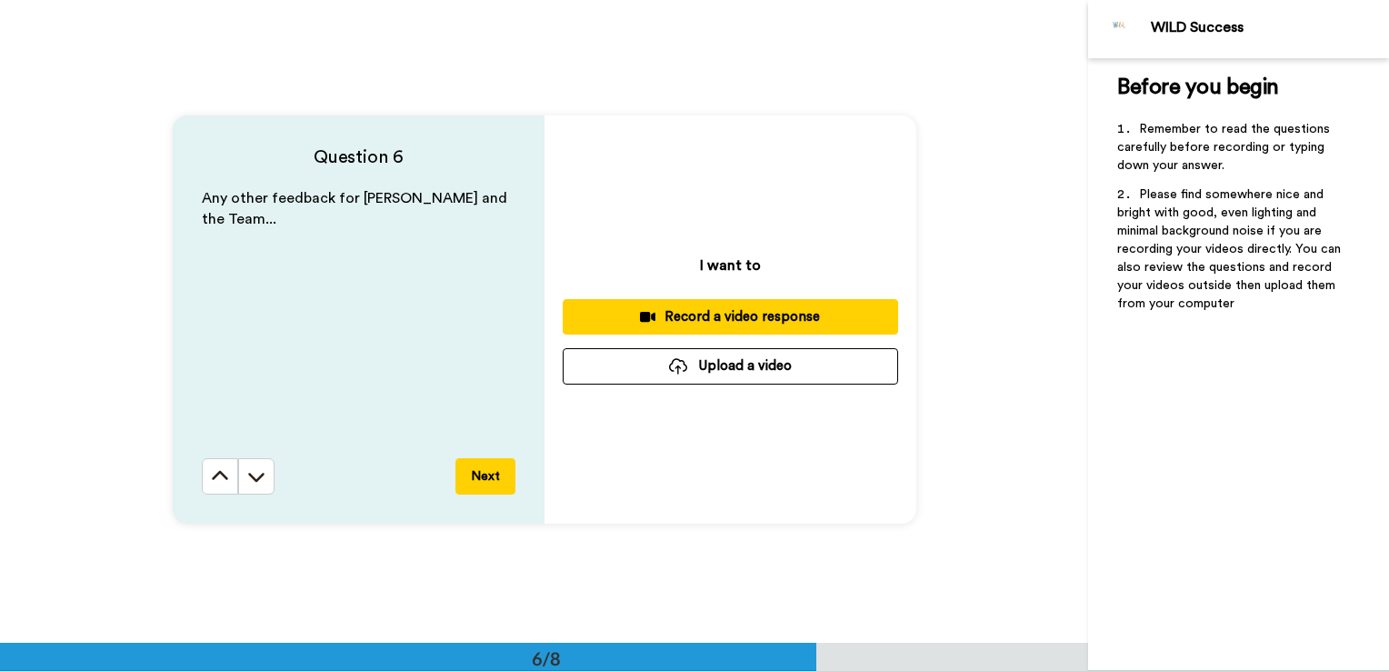
click at [724, 320] on div "Record a video response" at bounding box center [730, 316] width 306 height 19
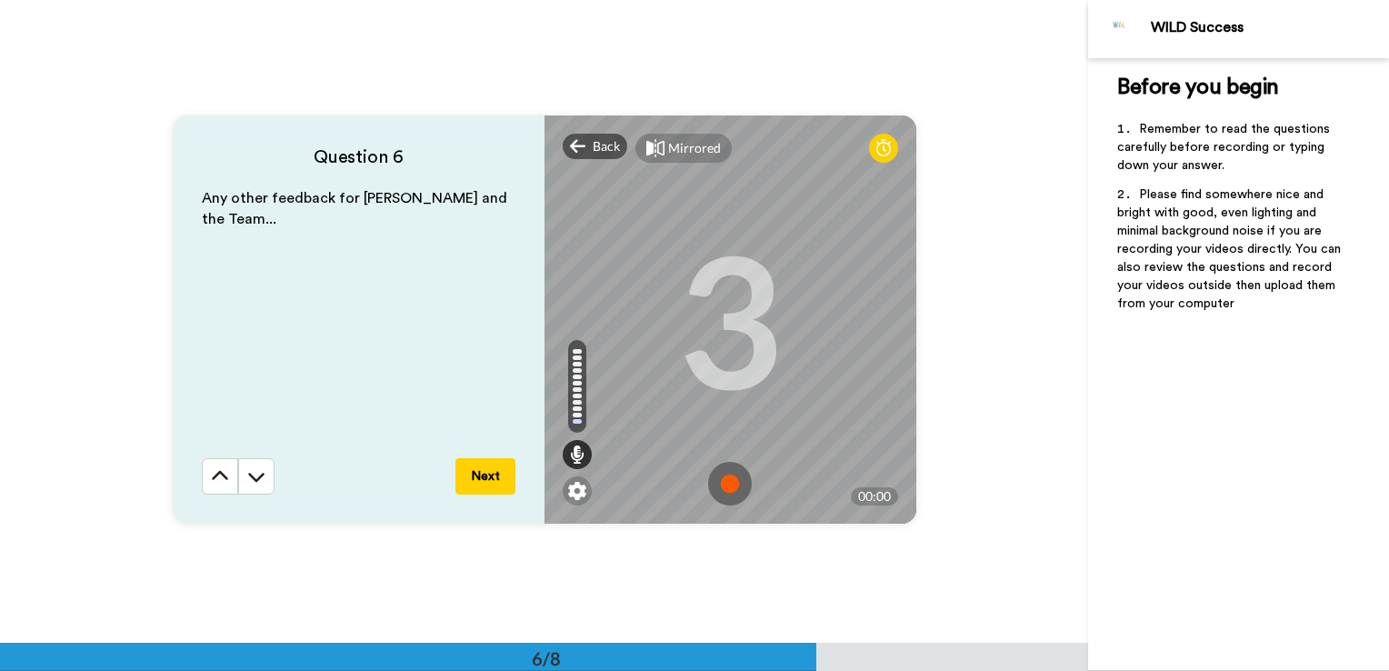
click at [480, 480] on button "Next" at bounding box center [486, 476] width 60 height 36
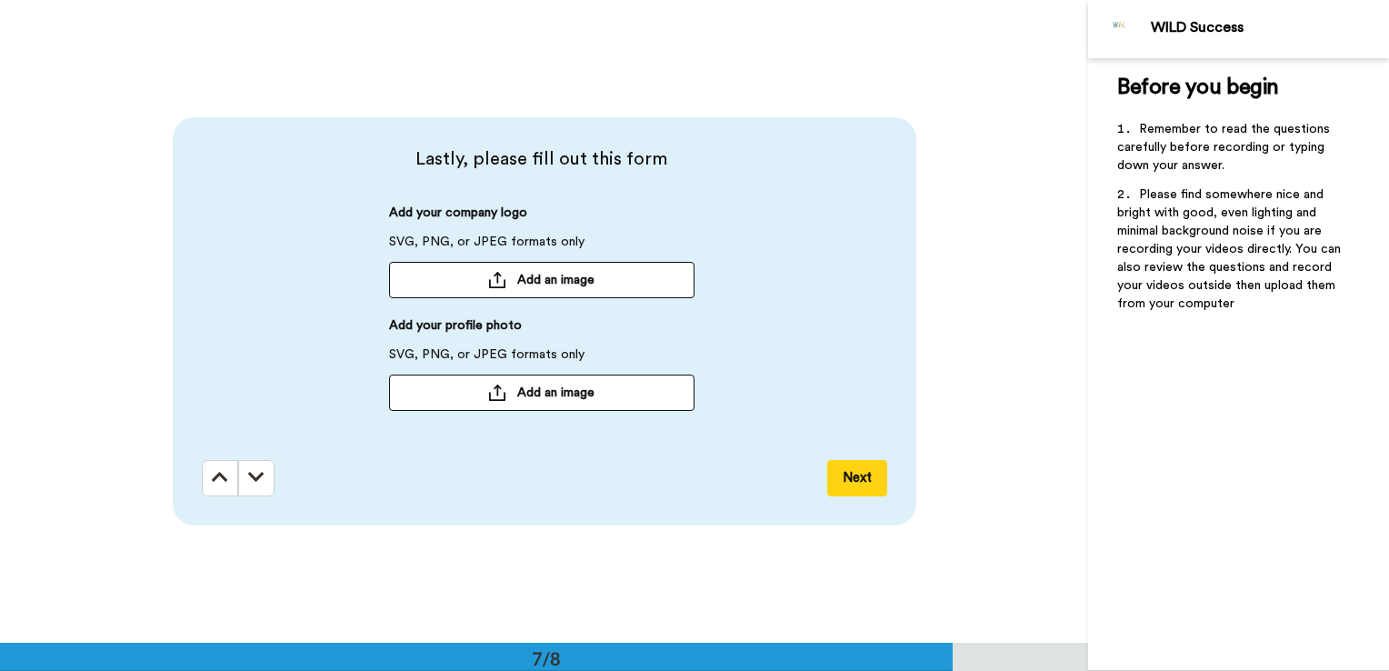
scroll to position [3862, 0]
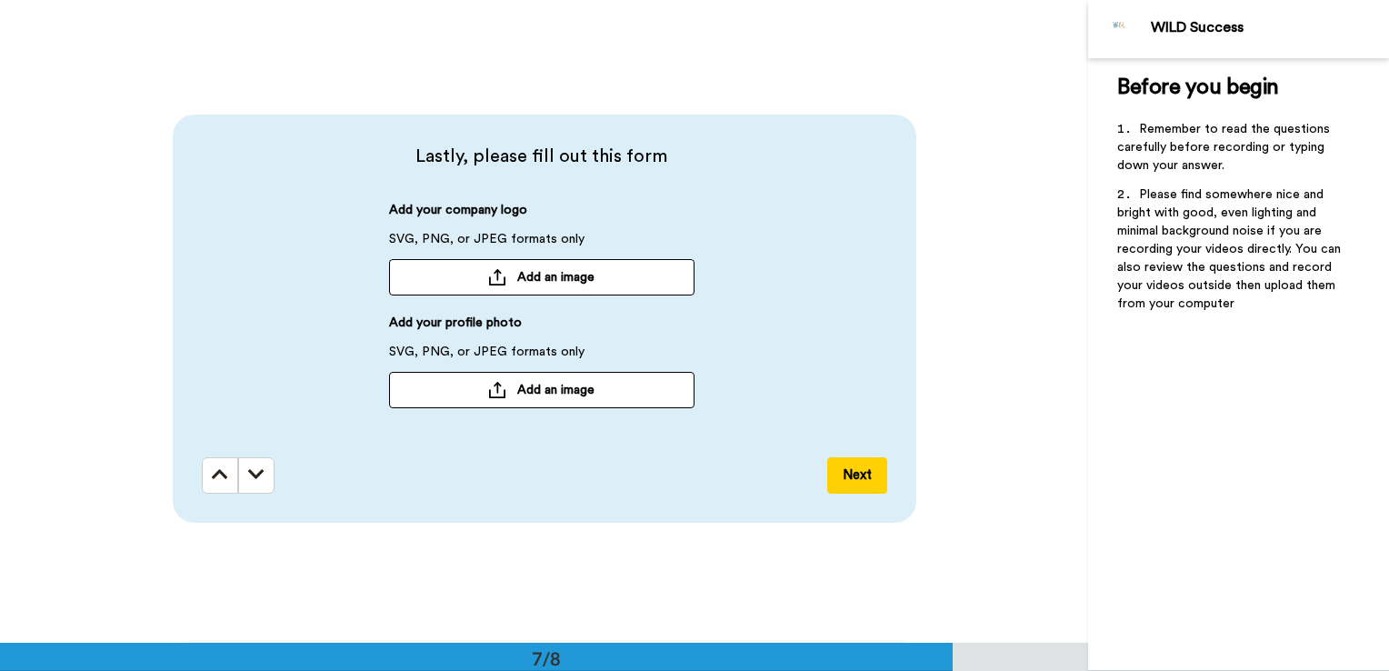
click at [518, 276] on span "Add an image" at bounding box center [555, 277] width 77 height 18
click at [855, 475] on button "Next" at bounding box center [857, 475] width 60 height 36
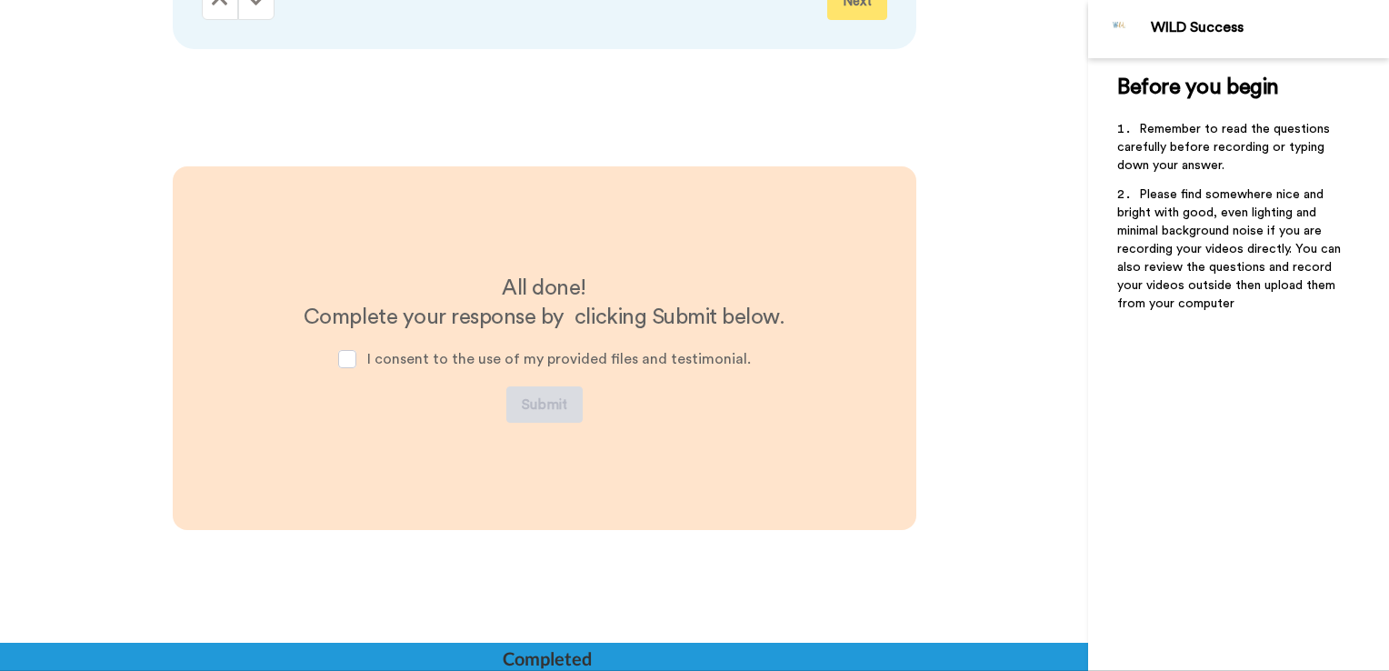
scroll to position [4365, 0]
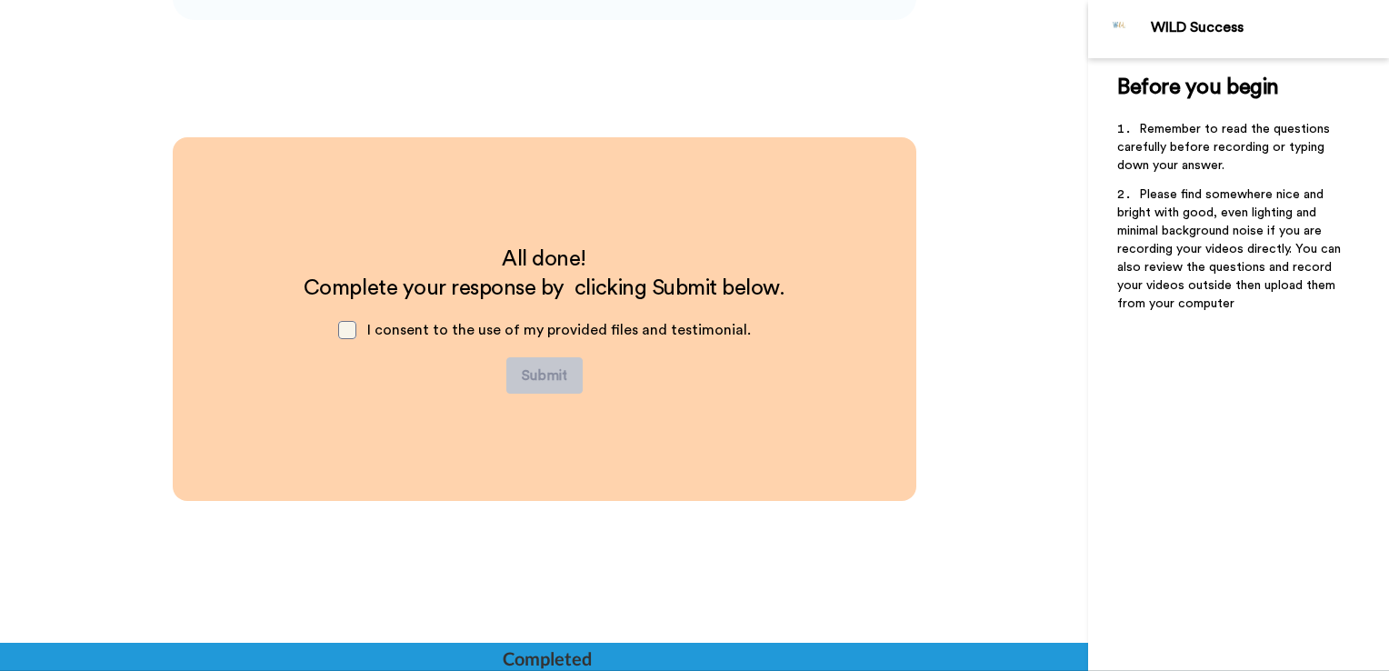
click at [356, 329] on span at bounding box center [347, 330] width 18 height 18
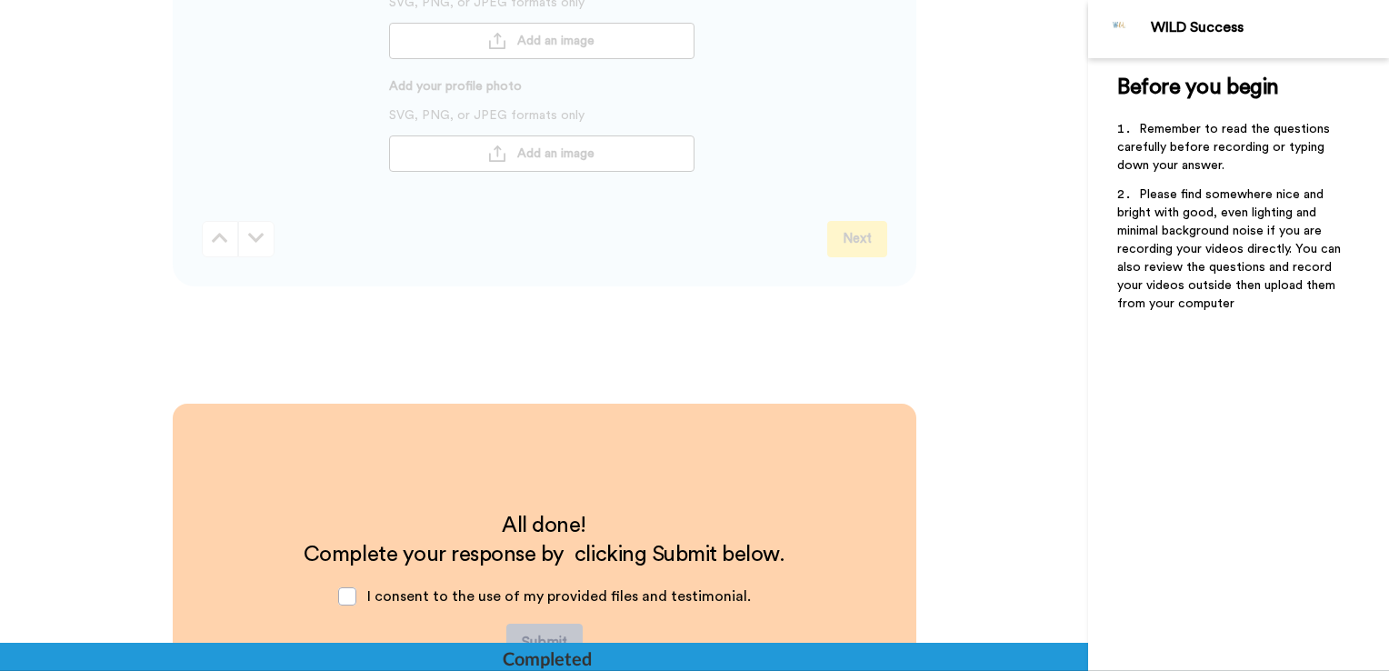
scroll to position [4049, 0]
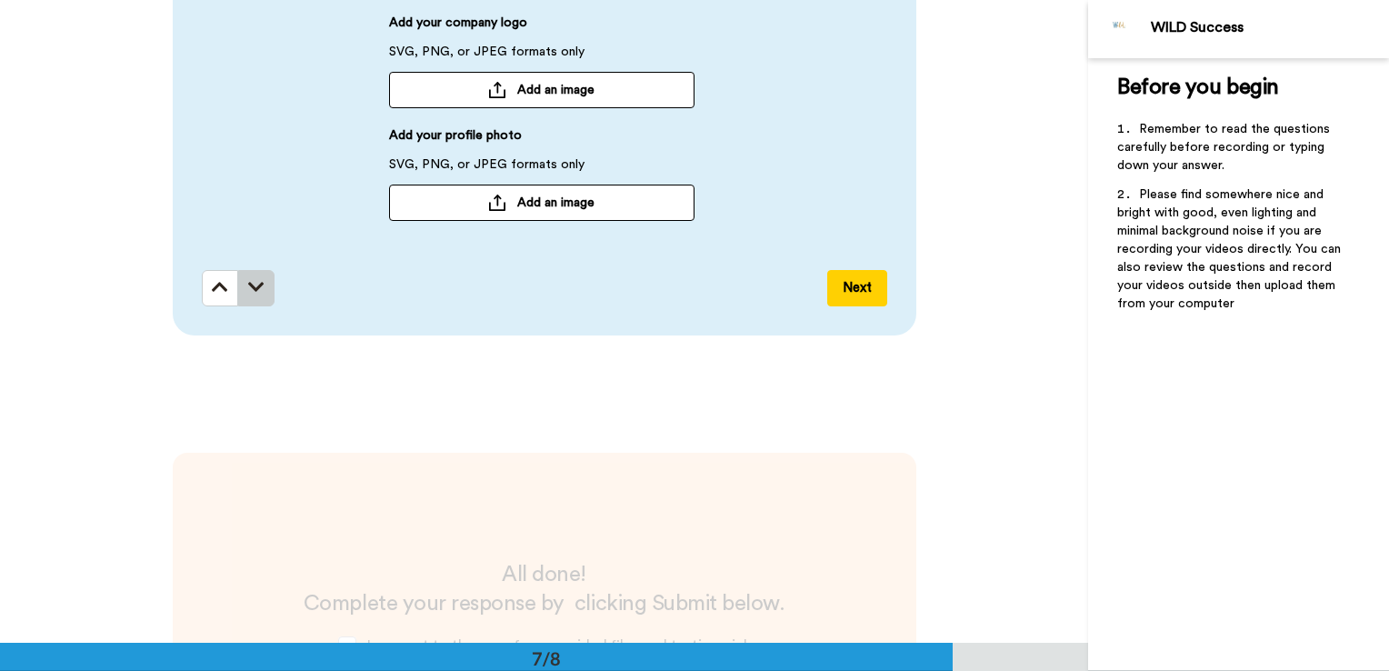
click at [266, 282] on button at bounding box center [256, 288] width 36 height 36
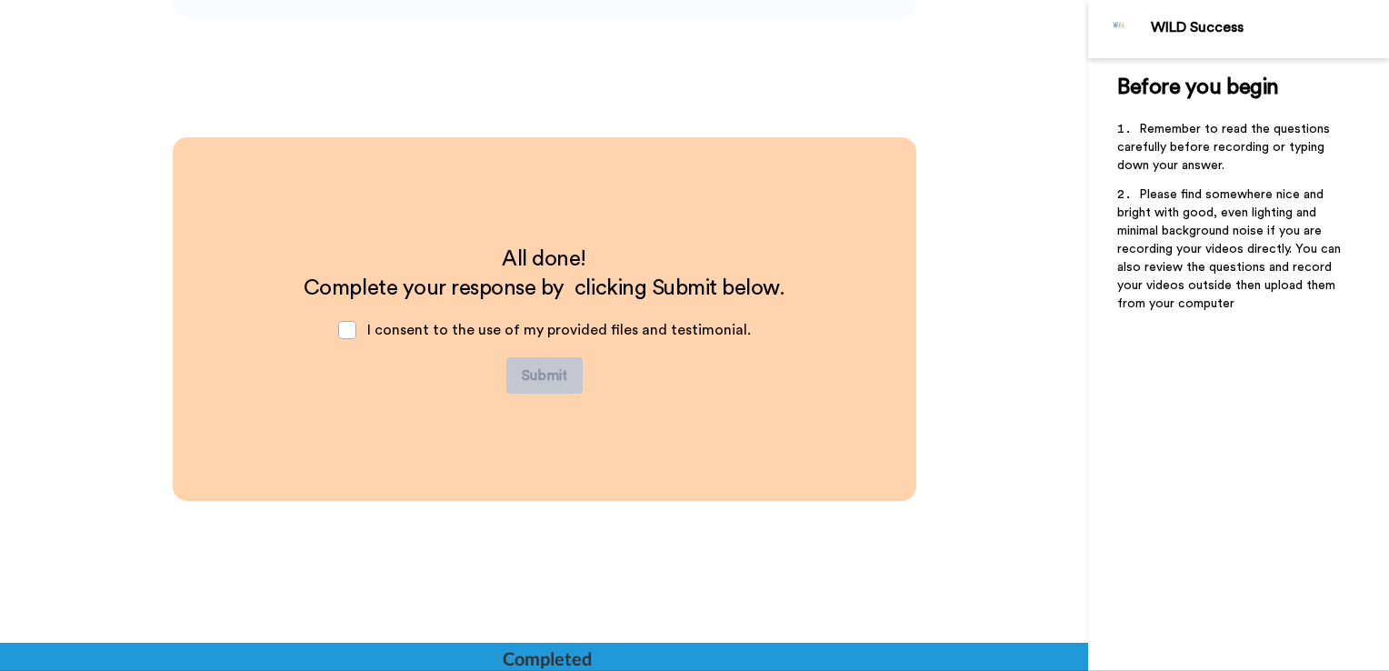
scroll to position [4001, 0]
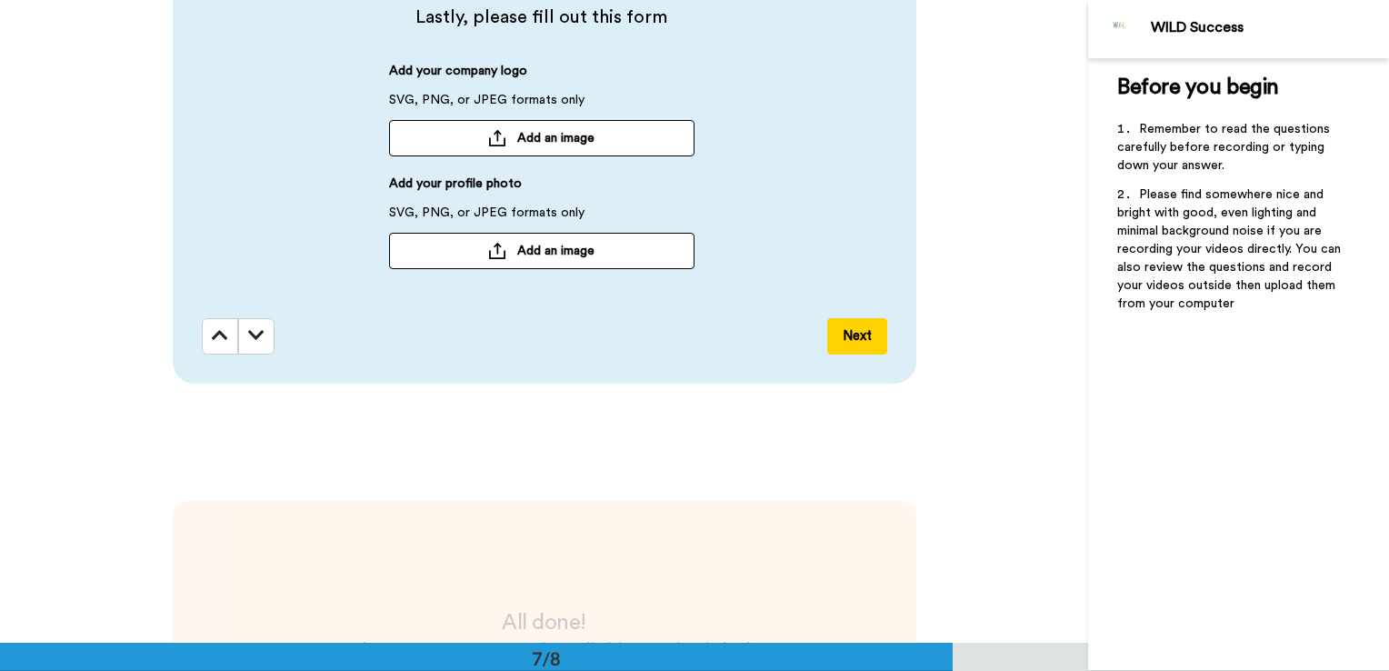
click at [548, 145] on span "Add an image" at bounding box center [555, 138] width 77 height 18
click at [1168, 500] on div "Before you begin ﻿ Remember to read the questions carefully before recording or…" at bounding box center [1238, 364] width 301 height 613
click at [857, 342] on button "Next" at bounding box center [857, 336] width 60 height 36
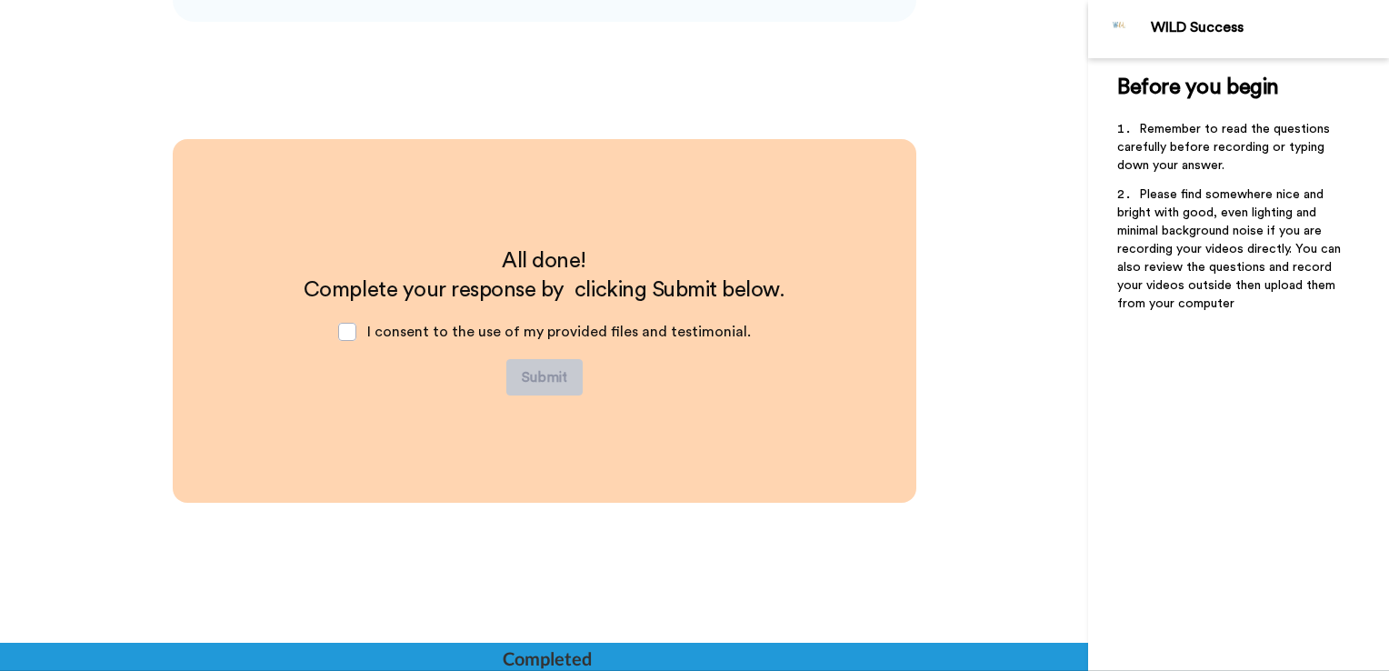
scroll to position [4365, 0]
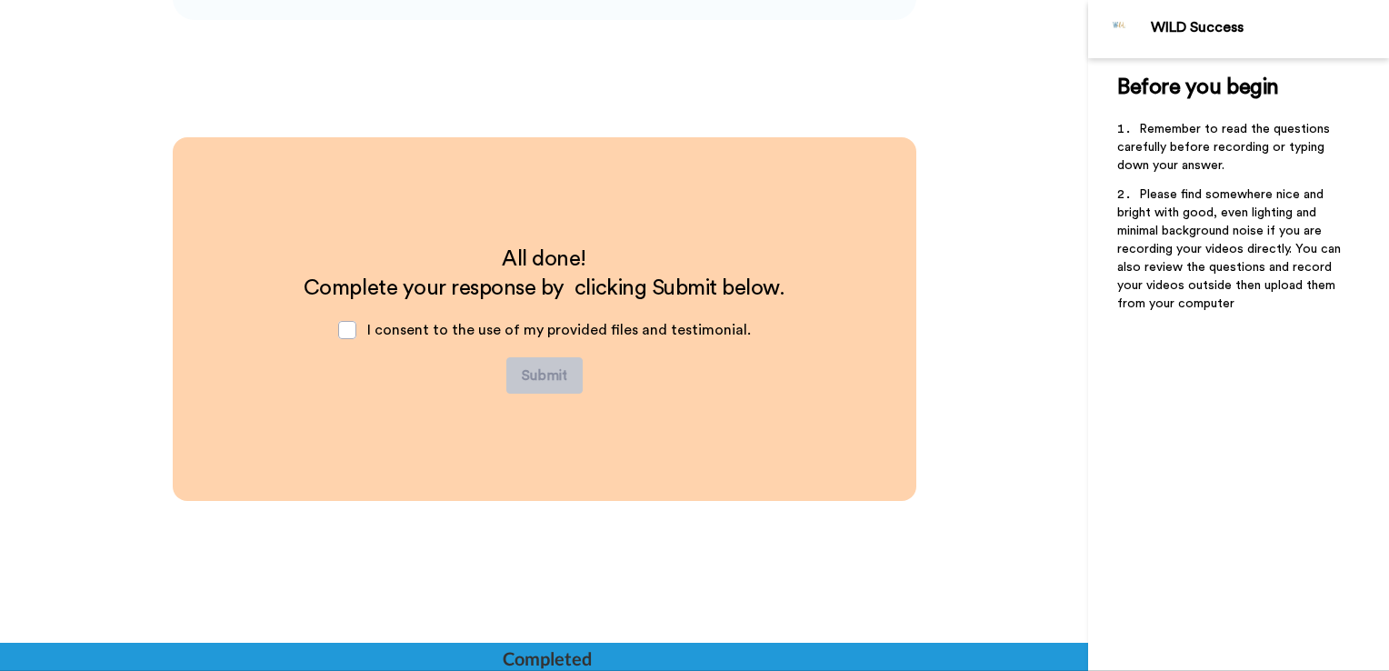
click at [836, 369] on div "All done! Complete your response by clicking Submit below. I consent to the use…" at bounding box center [545, 319] width 744 height 364
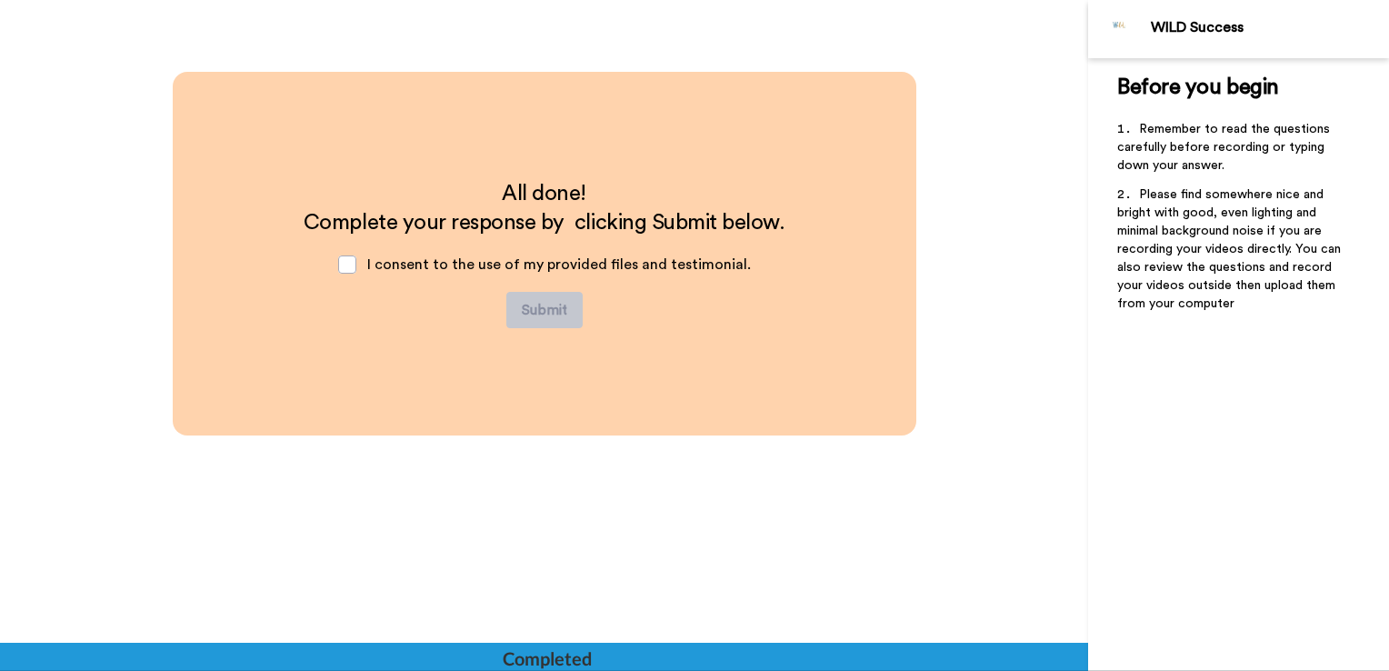
scroll to position [4504, 0]
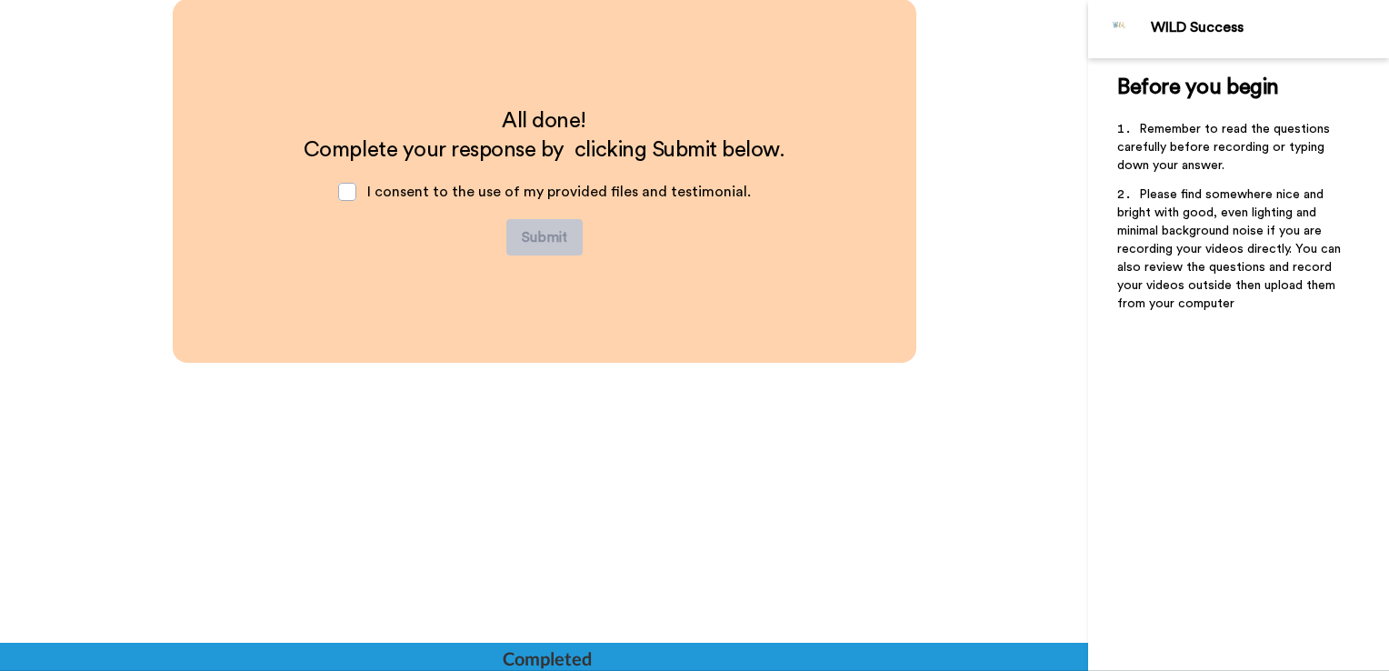
click at [1189, 341] on div "Before you begin ﻿ Remember to read the questions carefully before recording or…" at bounding box center [1238, 364] width 301 height 613
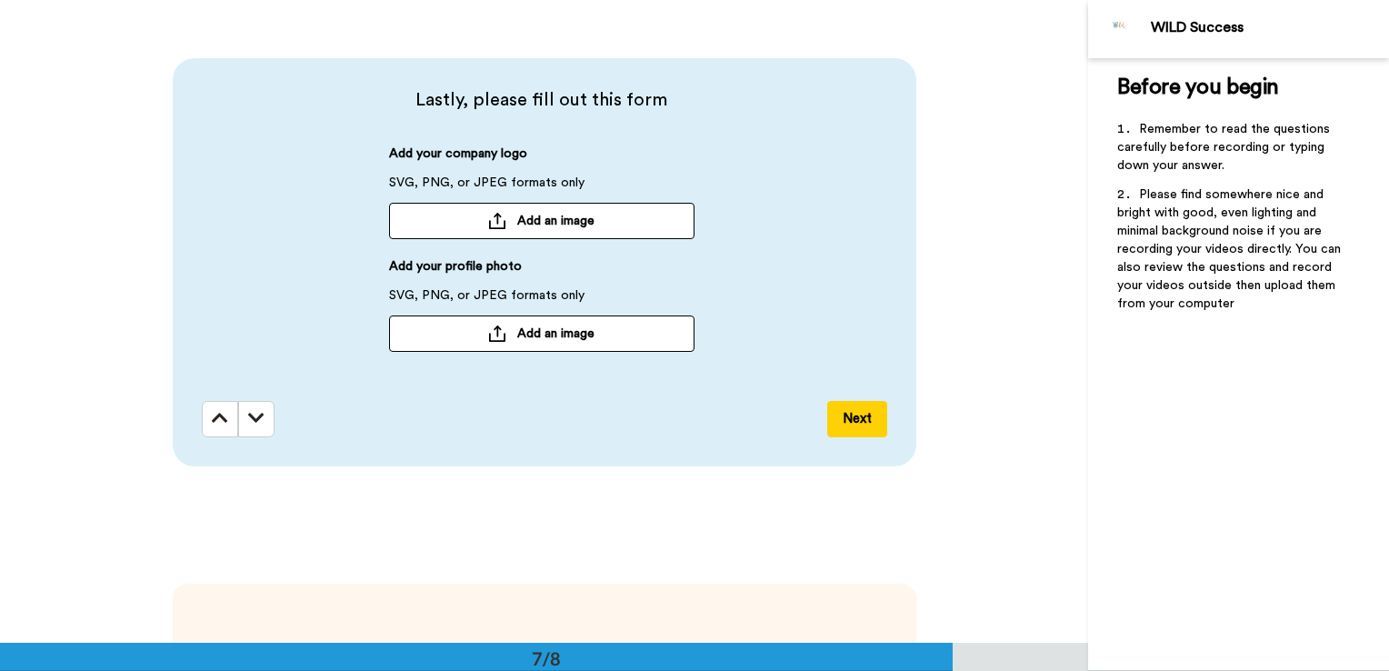
scroll to position [3776, 0]
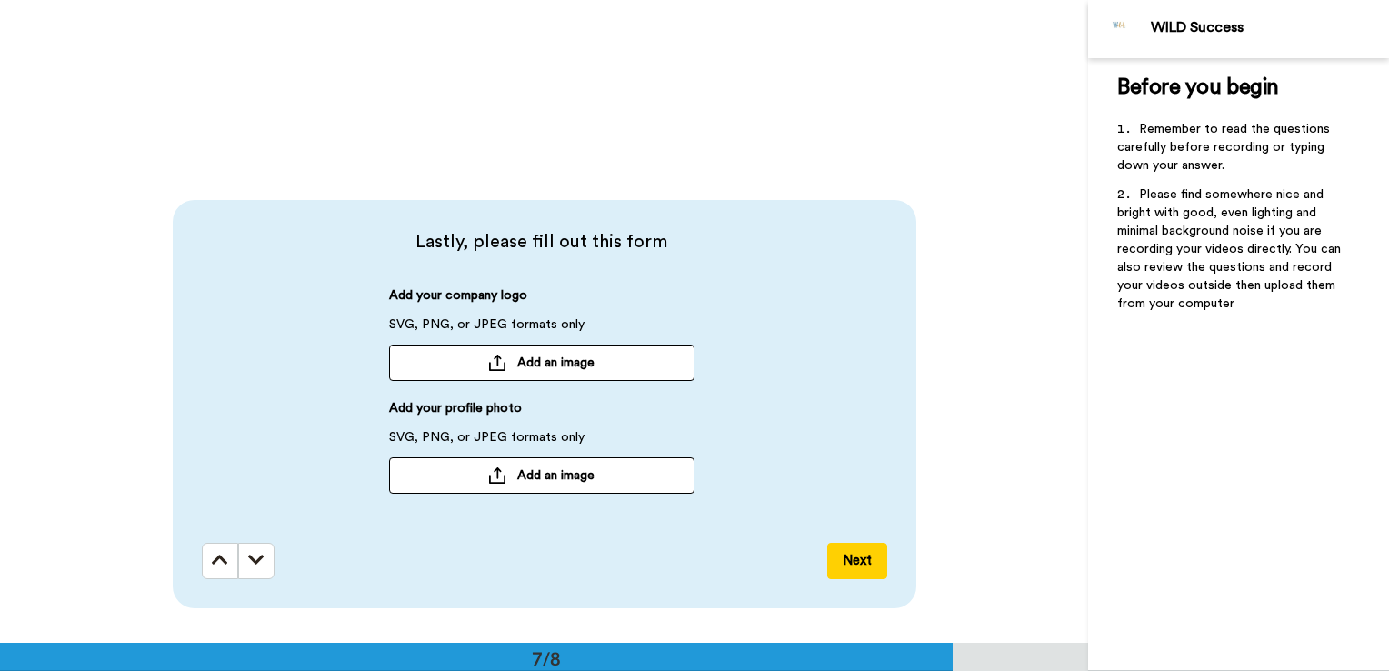
click at [537, 363] on span "Add an image" at bounding box center [555, 363] width 77 height 18
